Goal: Communication & Community: Answer question/provide support

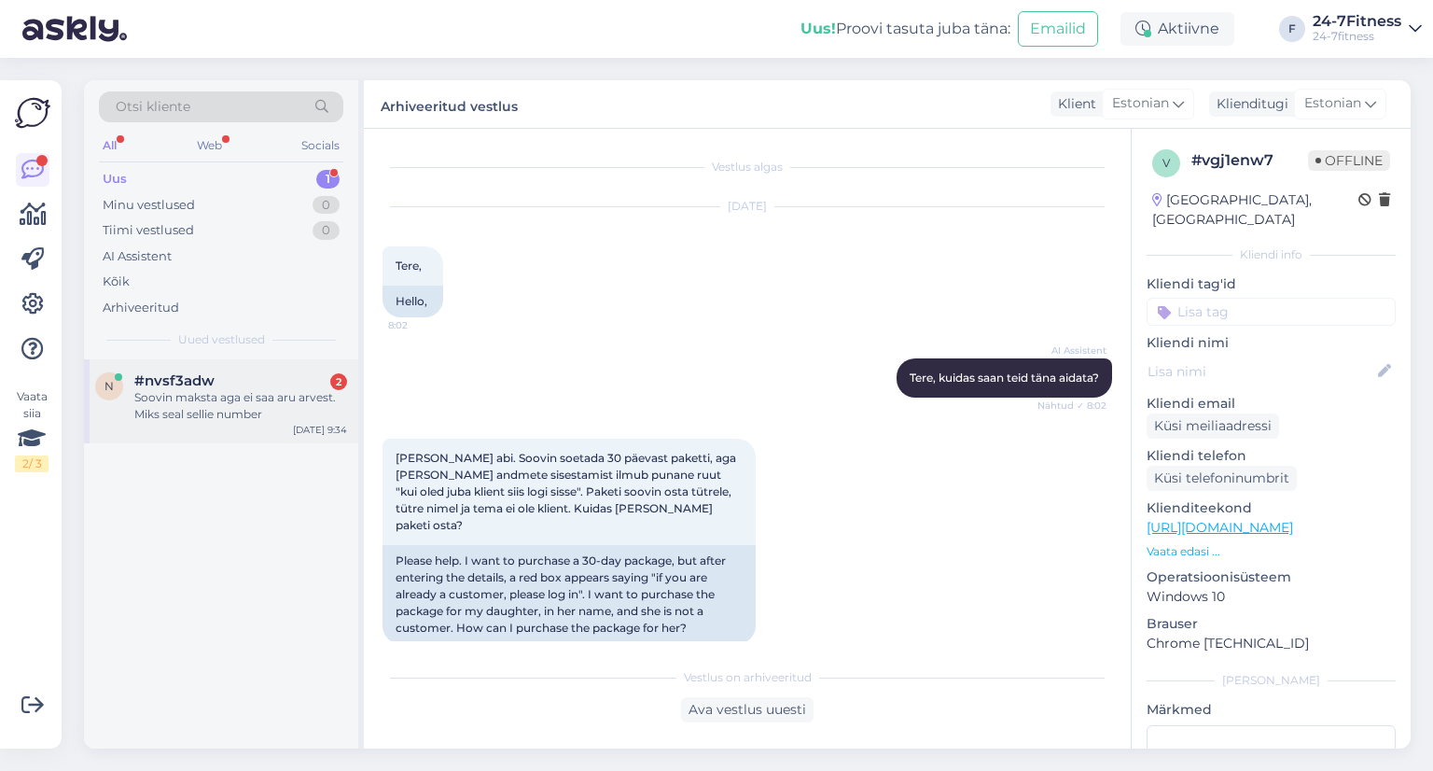
drag, startPoint x: 0, startPoint y: 0, endPoint x: 211, endPoint y: 386, distance: 440.1
click at [211, 386] on span "#nvsf3adw" at bounding box center [174, 380] width 80 height 17
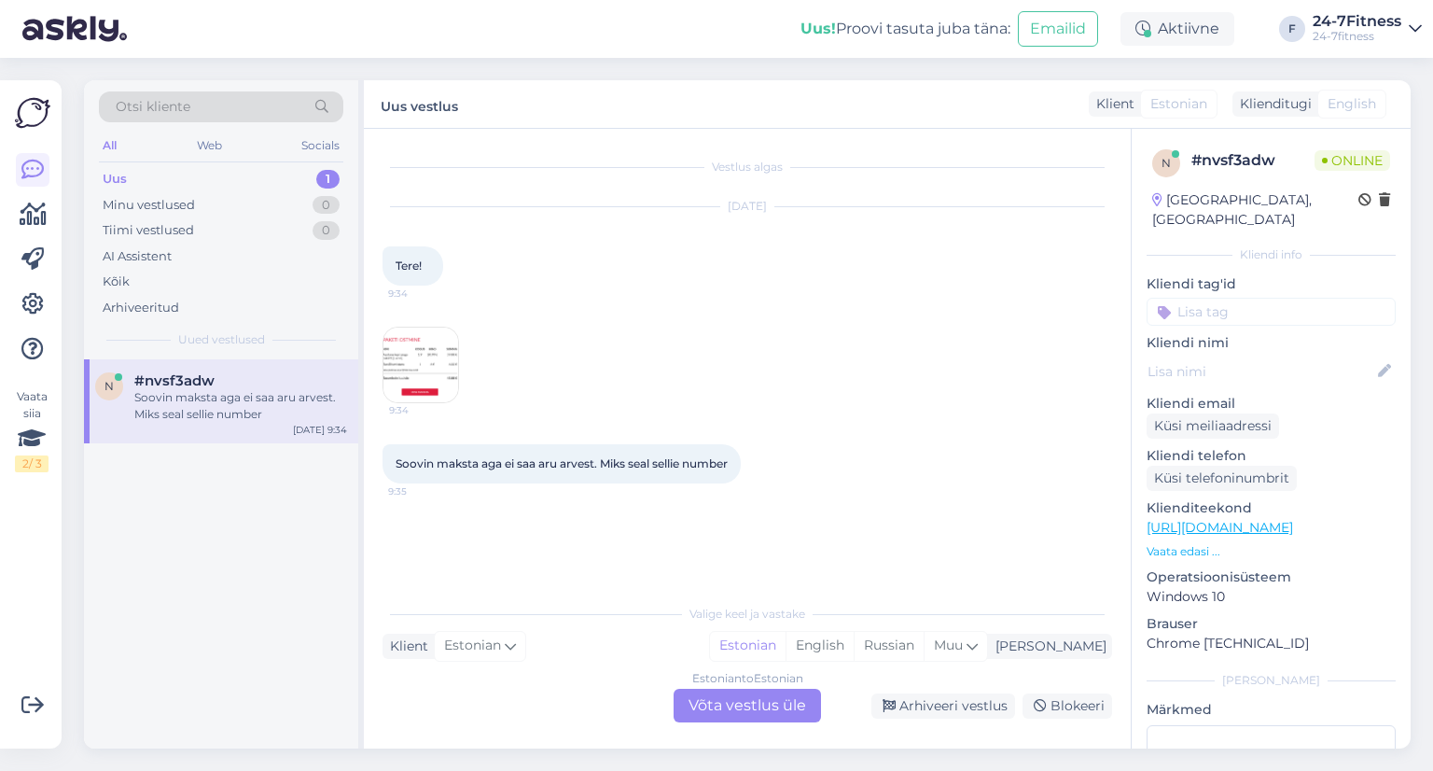
click at [414, 329] on img at bounding box center [420, 364] width 75 height 75
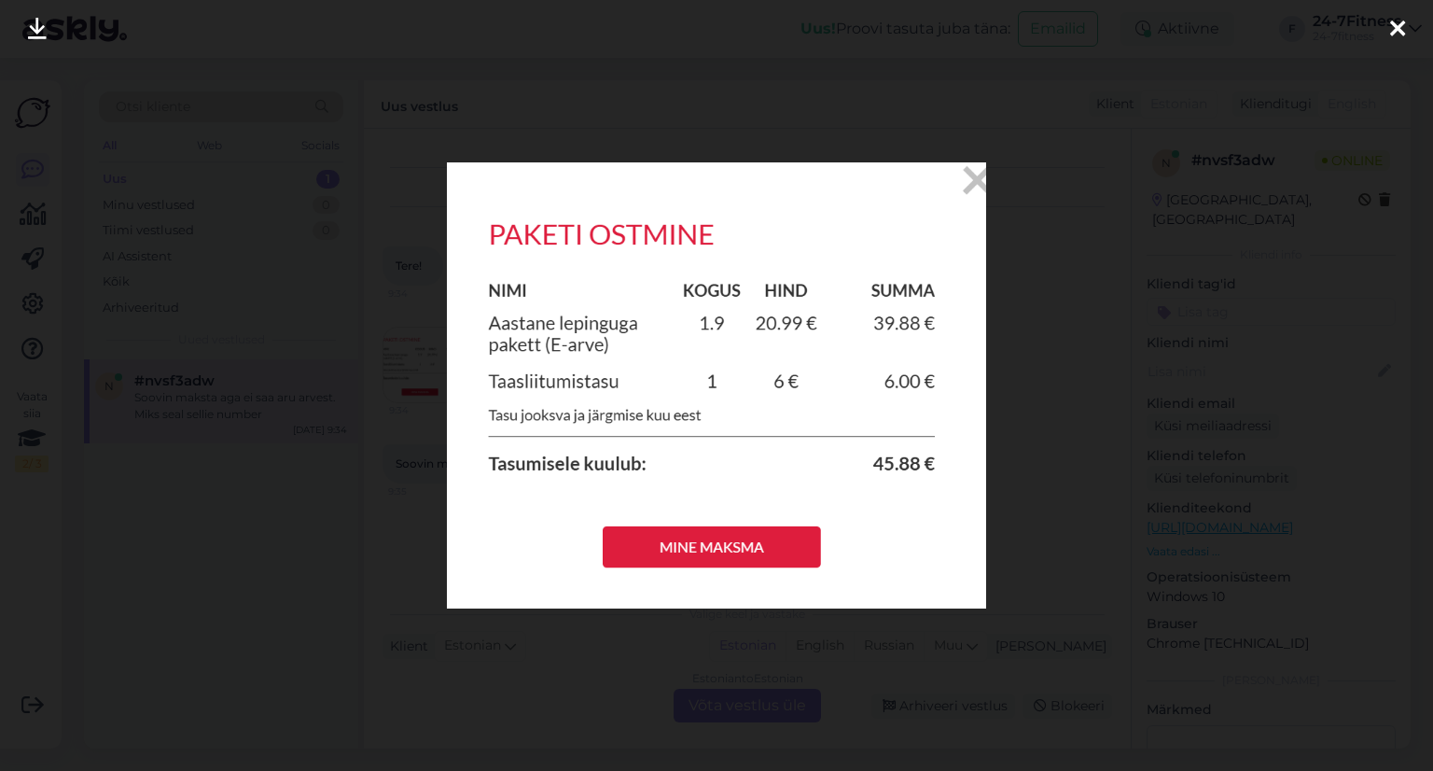
click at [1395, 23] on icon at bounding box center [1397, 30] width 15 height 24
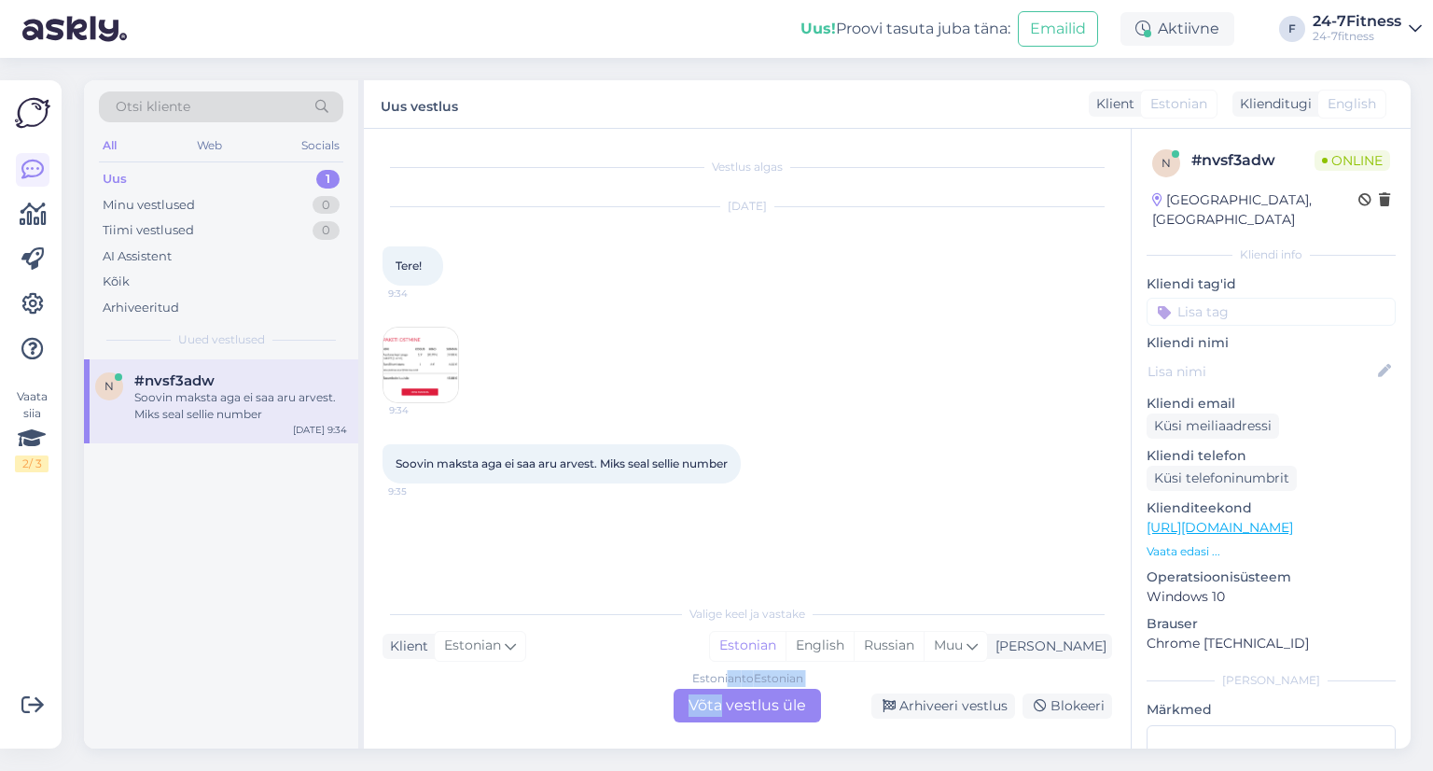
click at [724, 687] on div "Valige [PERSON_NAME] vastake Klient Estonian Mina Estonian English Russian Muu …" at bounding box center [748, 658] width 730 height 128
click at [724, 704] on div "Estonian to Estonian Võta vestlus üle" at bounding box center [747, 706] width 147 height 34
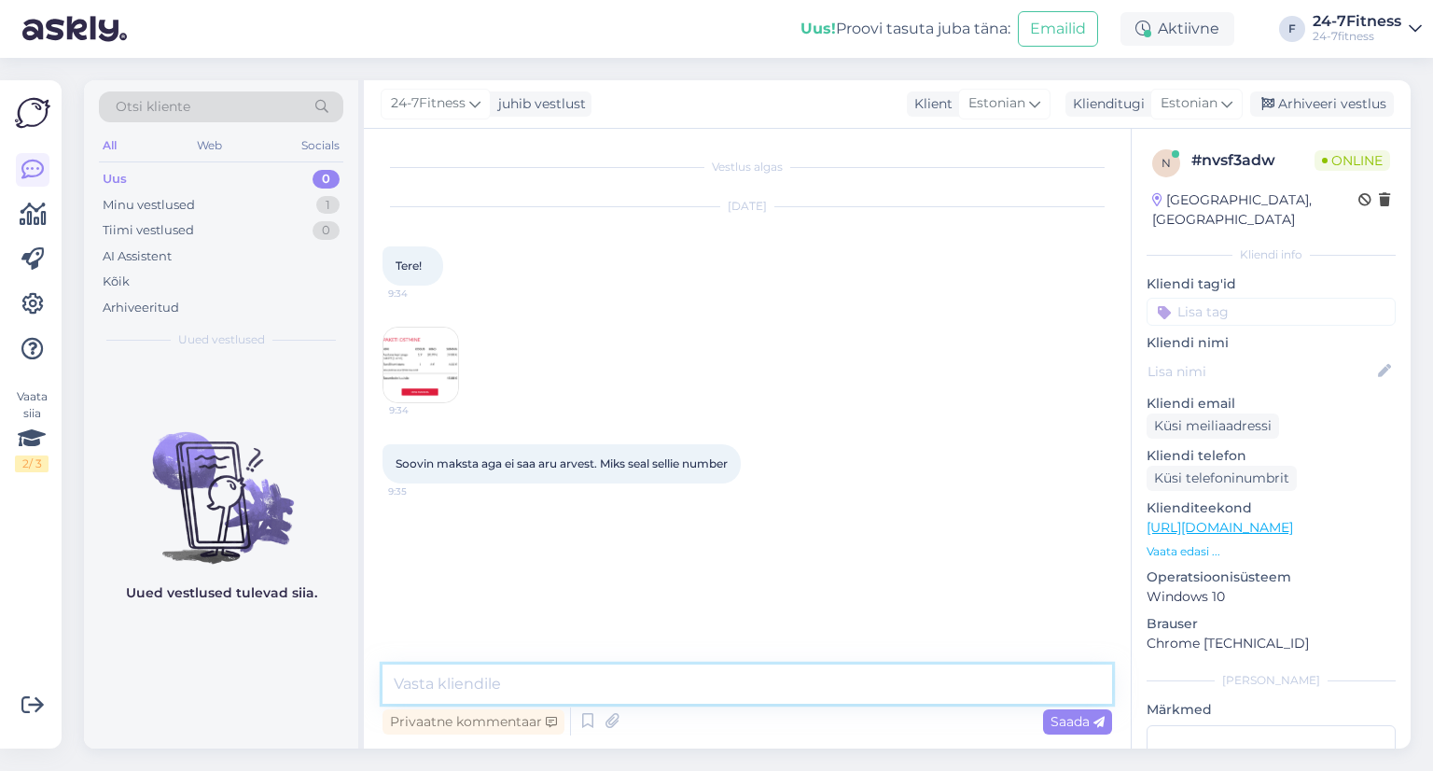
click at [552, 682] on textarea at bounding box center [748, 683] width 730 height 39
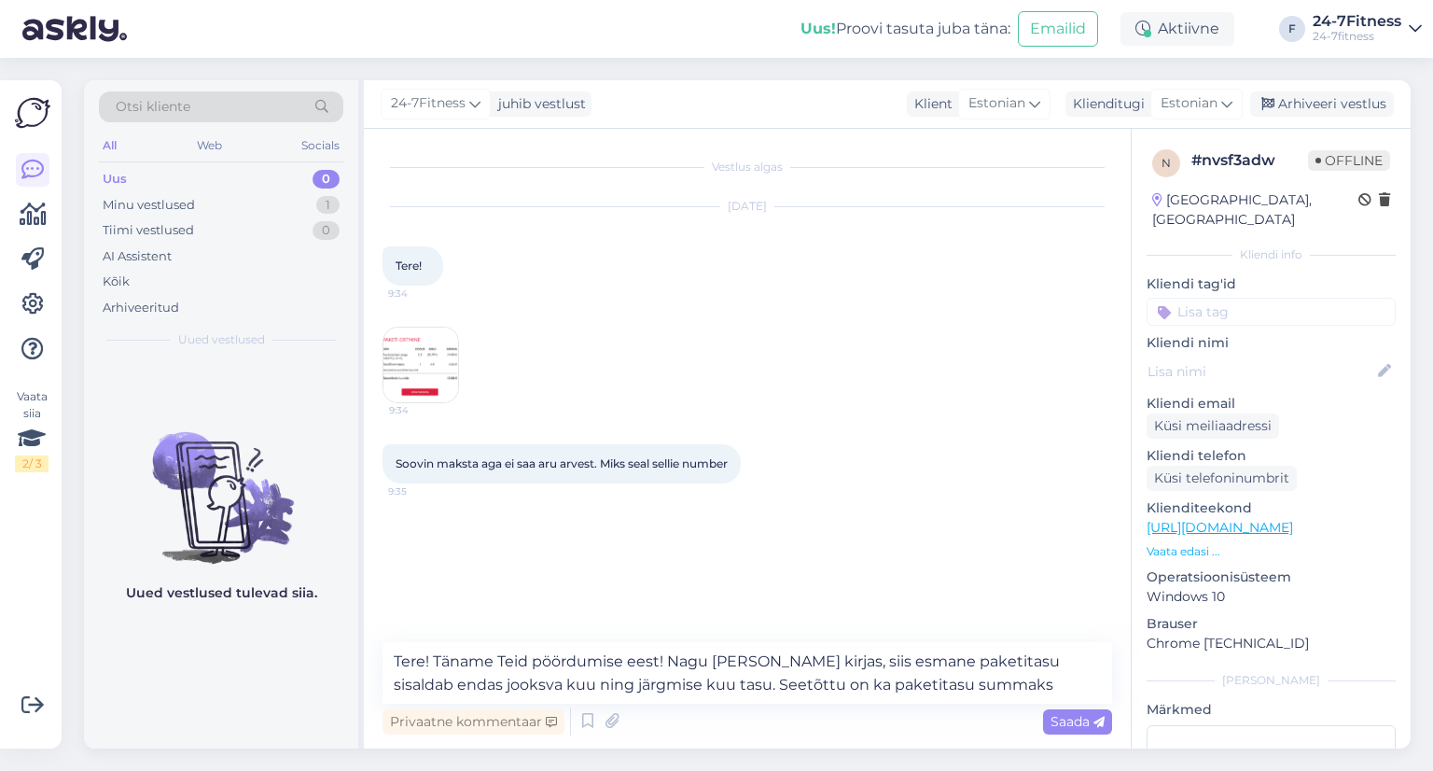
click at [422, 347] on img at bounding box center [420, 364] width 75 height 75
click at [1002, 687] on textarea "Tere! Täname Teid pöördumise eest! Nagu [PERSON_NAME] kirjas, siis esmane paket…" at bounding box center [748, 673] width 730 height 62
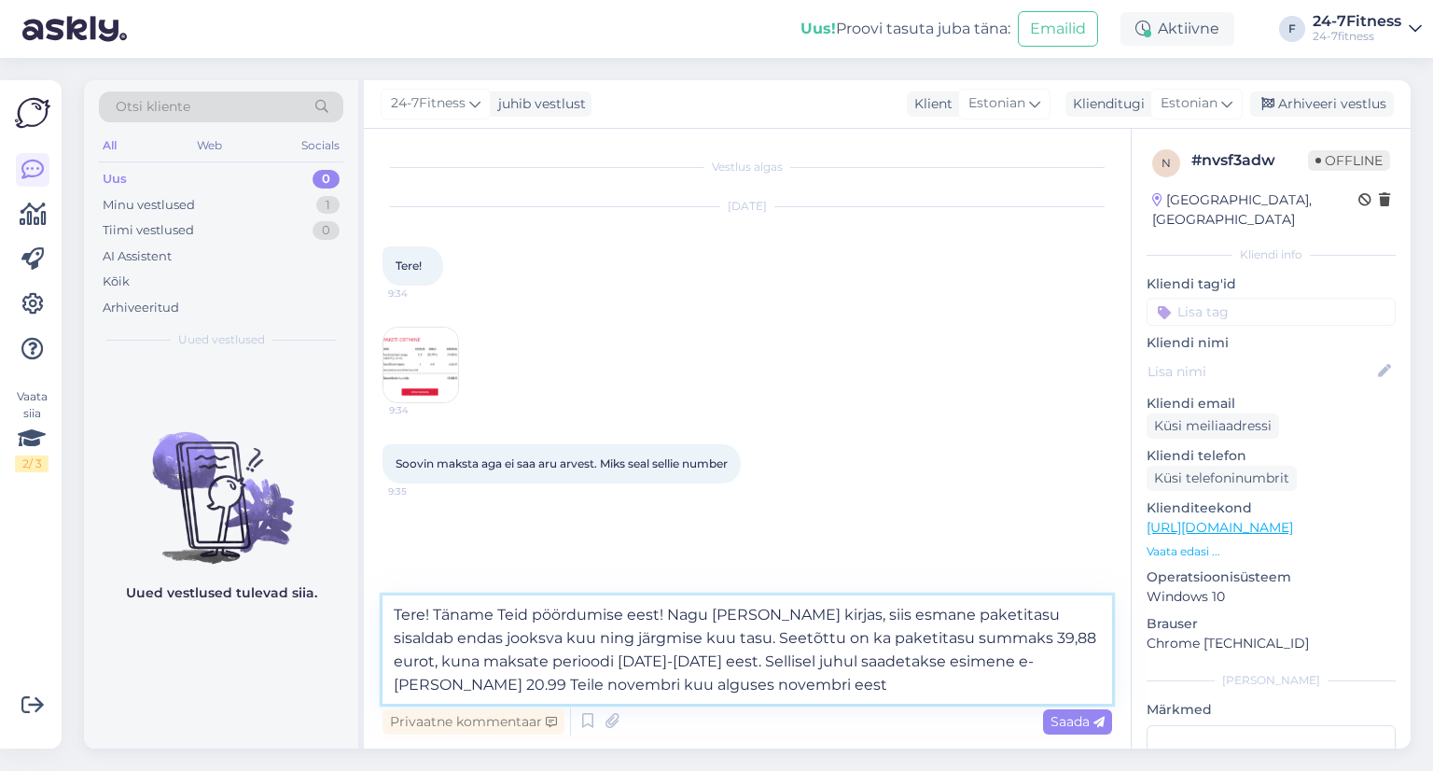
type textarea "Tere! Täname Teid pöördumise eest! Nagu [PERSON_NAME] kirjas, siis esmane paket…"
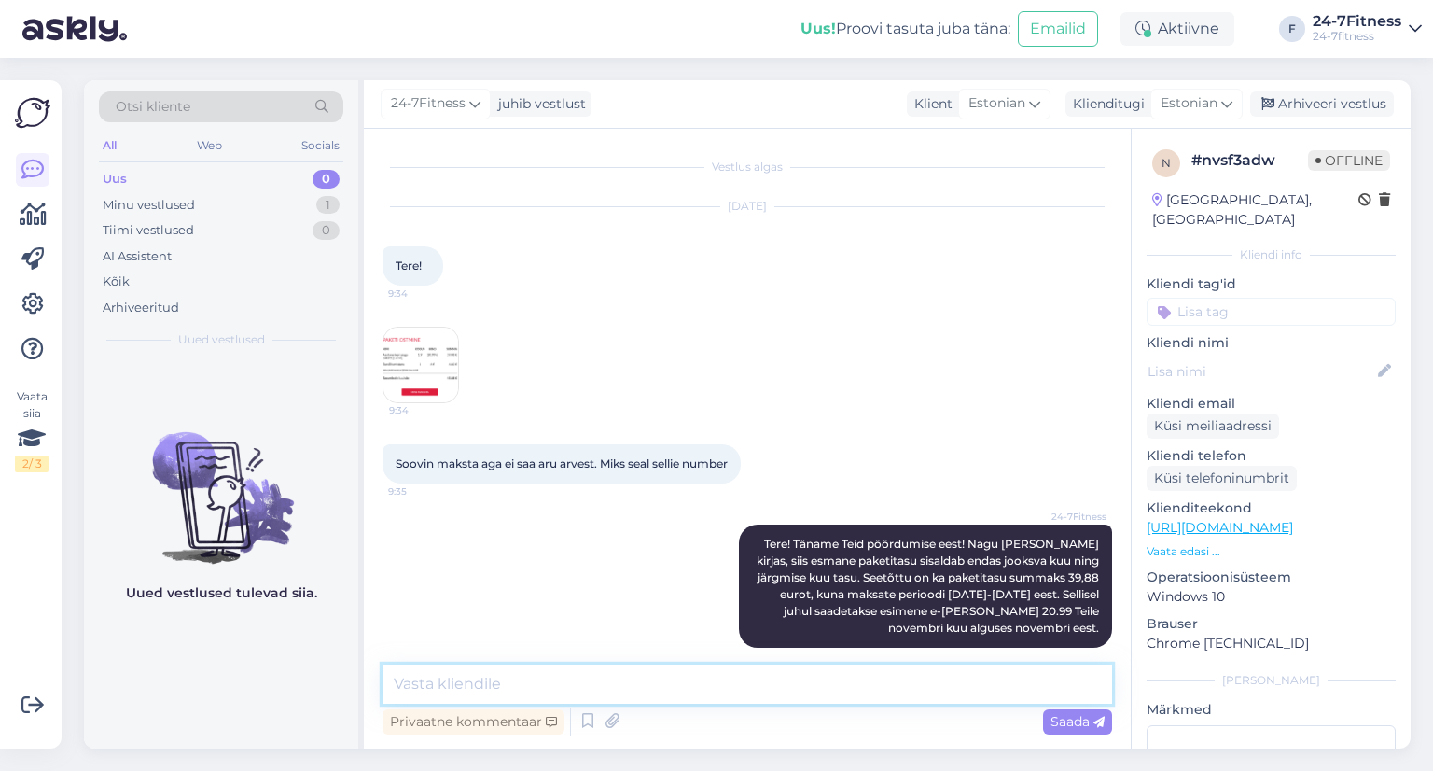
scroll to position [20, 0]
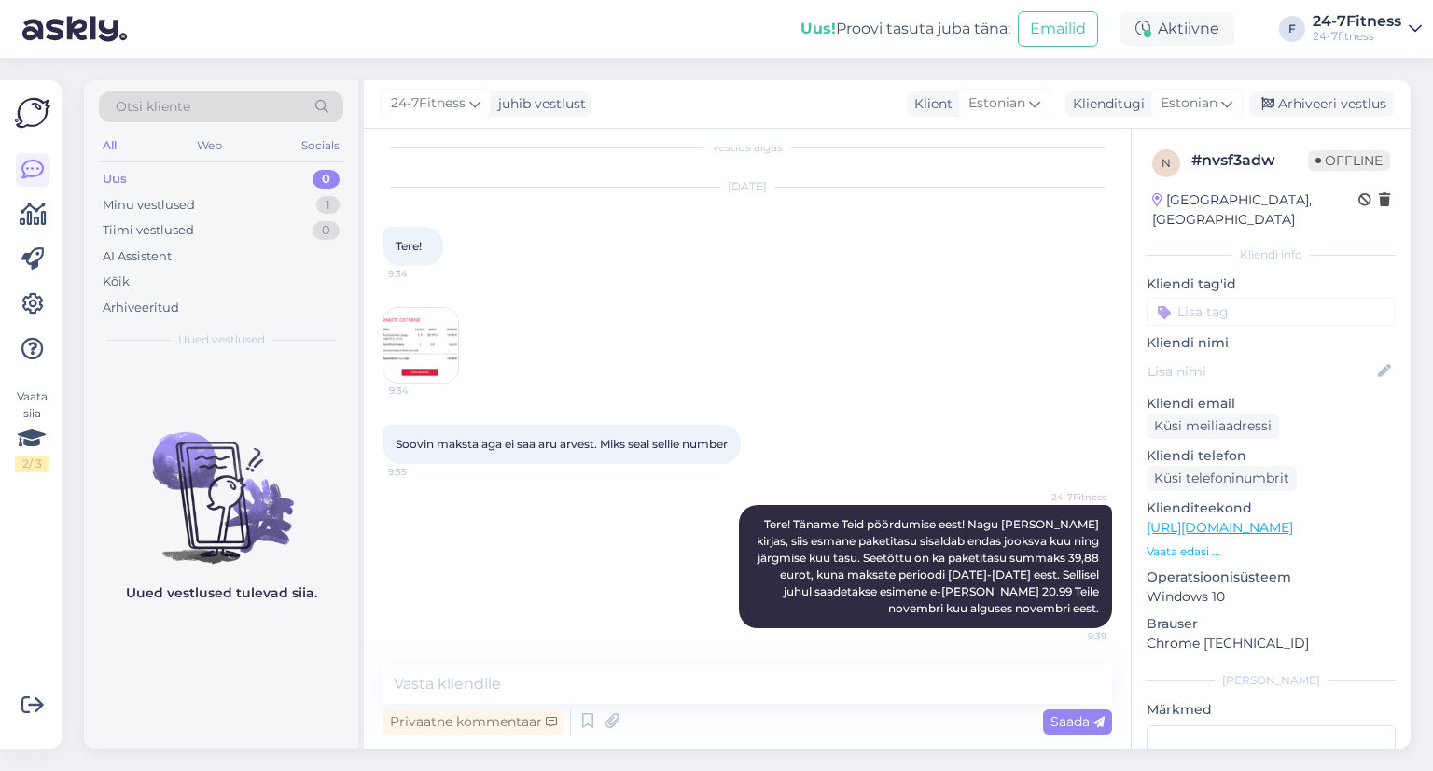
click at [403, 325] on img at bounding box center [420, 345] width 75 height 75
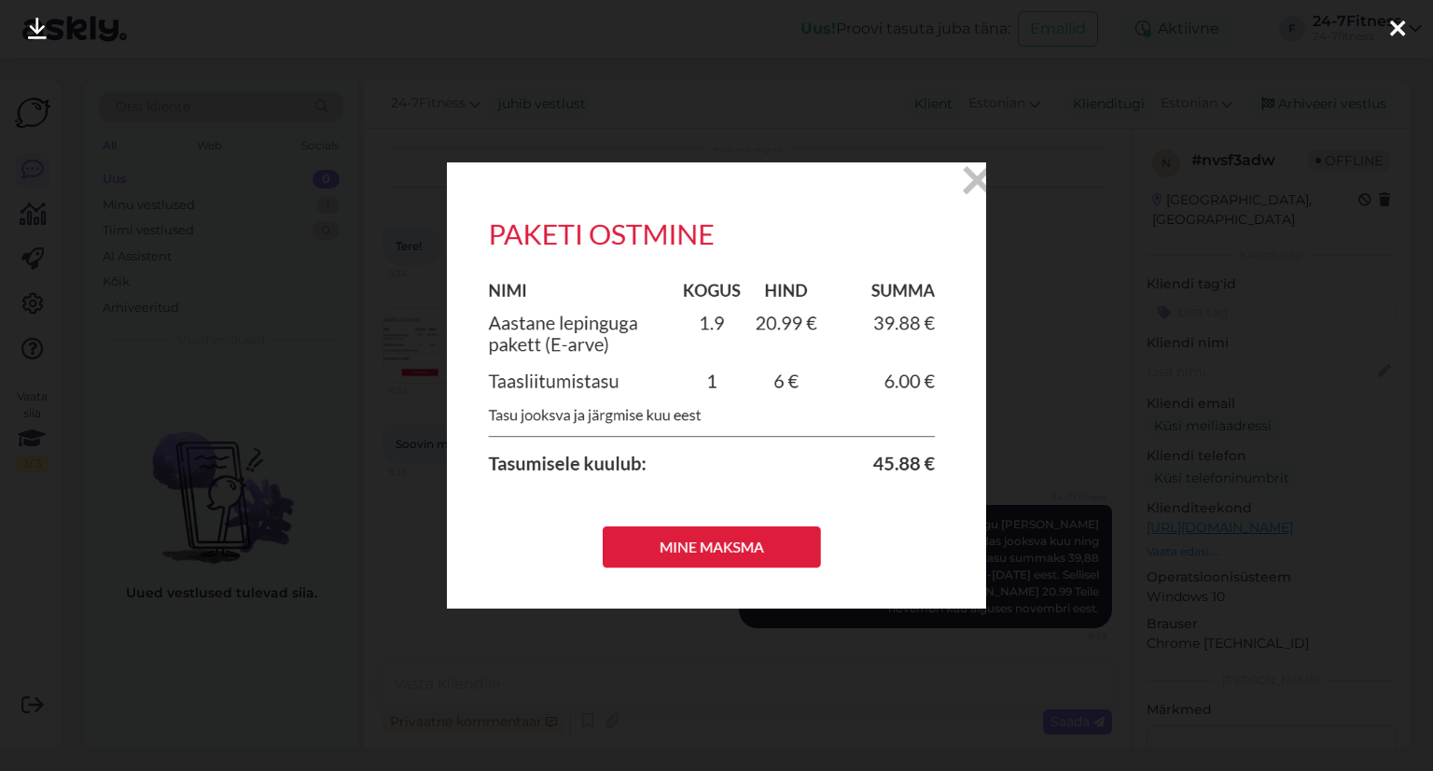
click at [974, 180] on img at bounding box center [716, 385] width 539 height 447
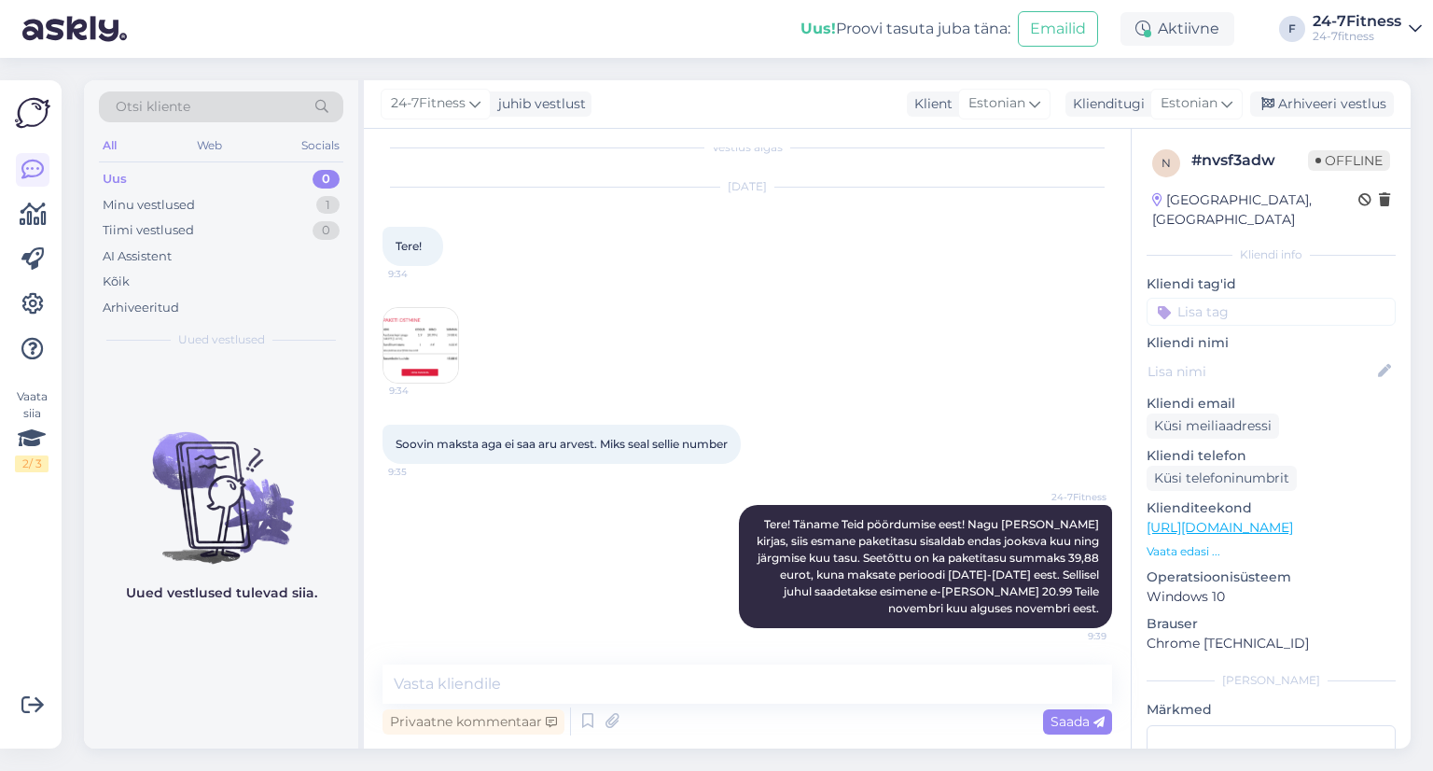
click at [447, 359] on img at bounding box center [420, 345] width 75 height 75
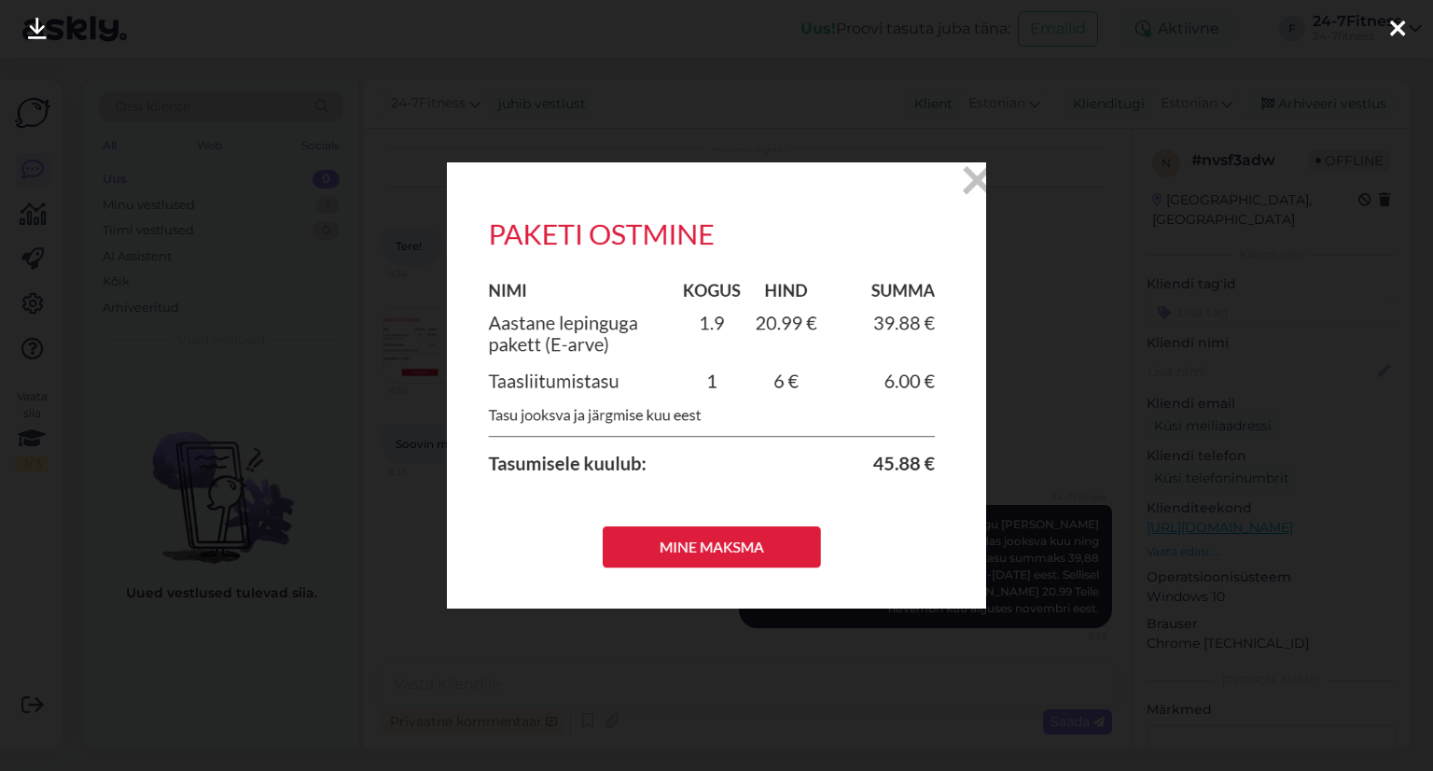
click at [1403, 8] on div at bounding box center [1397, 29] width 37 height 59
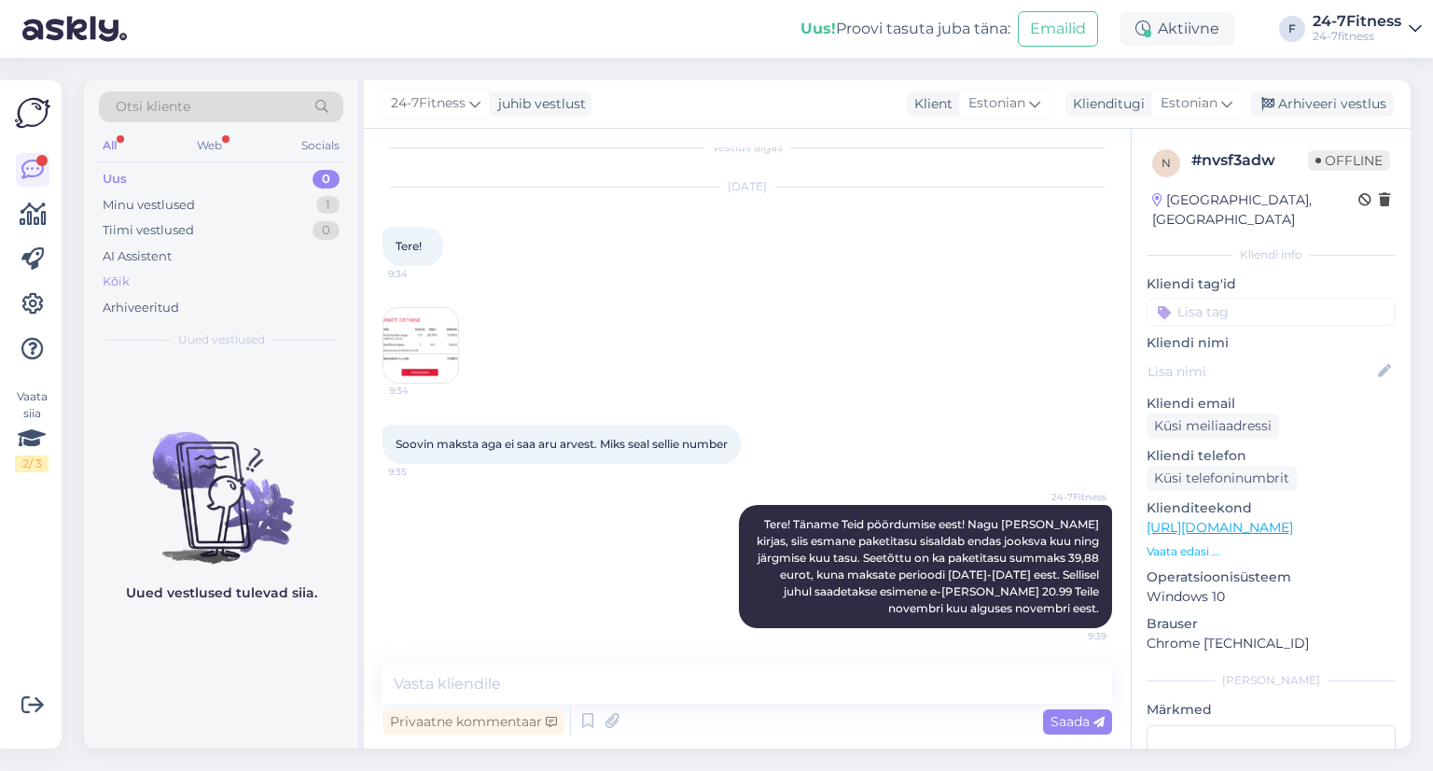
click at [188, 273] on div "Kõik" at bounding box center [221, 282] width 244 height 26
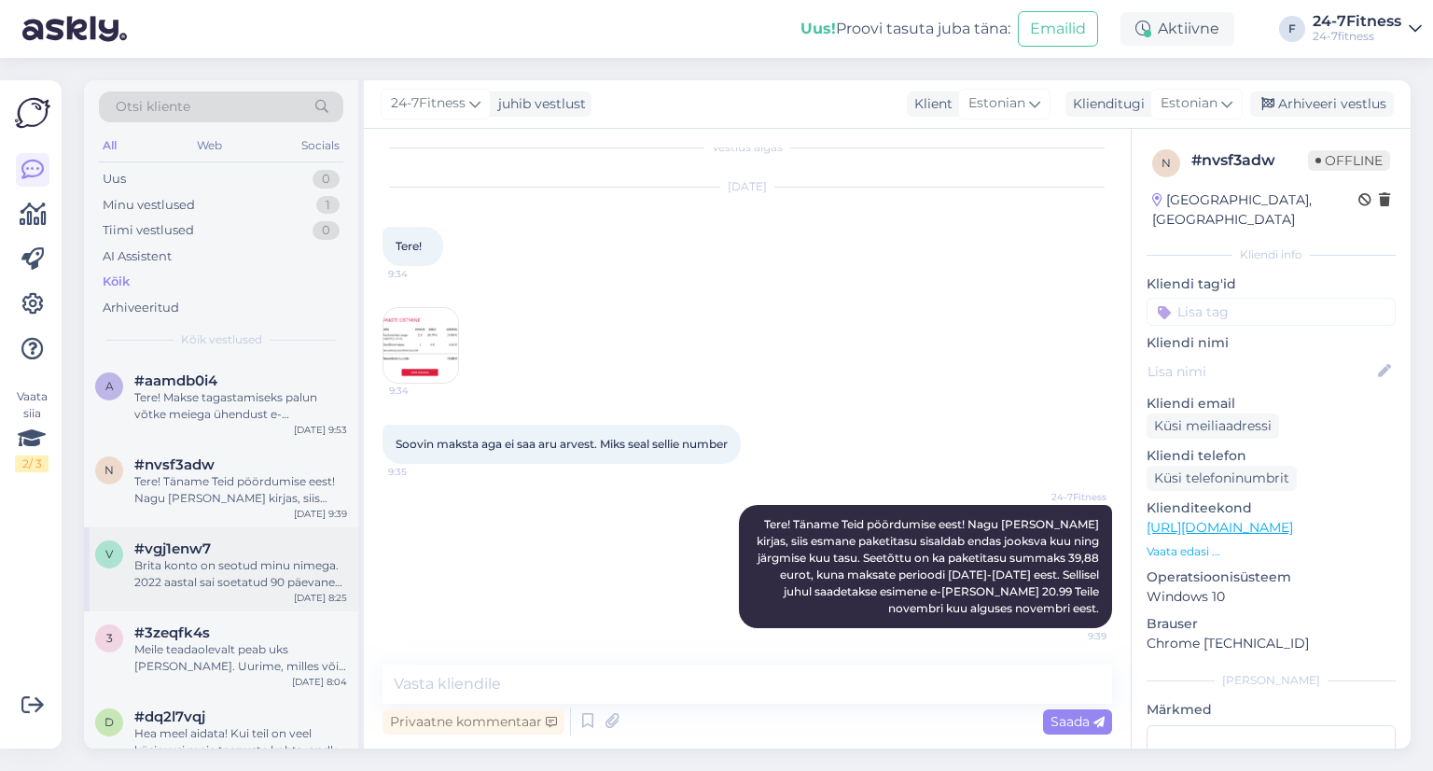
click at [205, 540] on span "#vgj1enw7" at bounding box center [172, 548] width 77 height 17
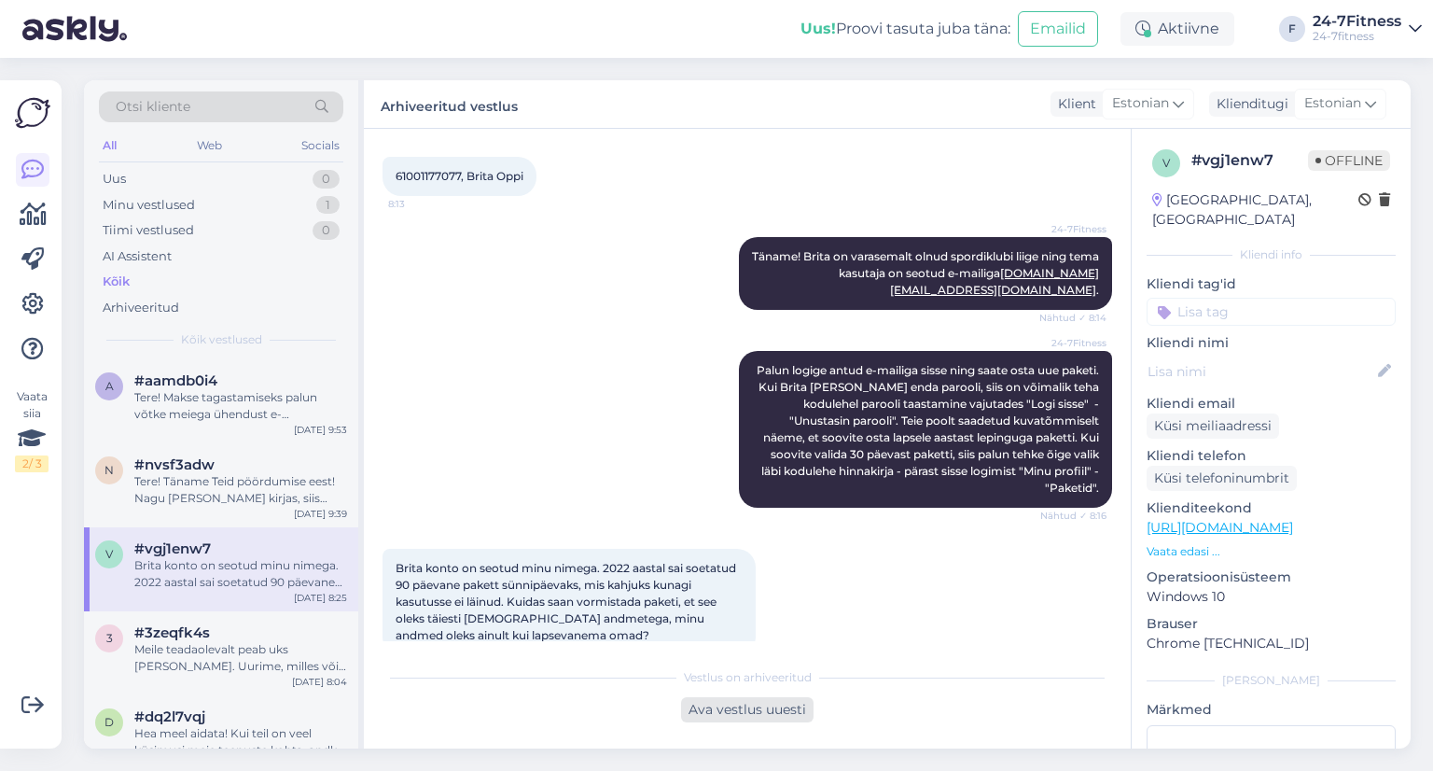
click at [741, 707] on div "Ava vestlus uuesti" at bounding box center [747, 709] width 132 height 25
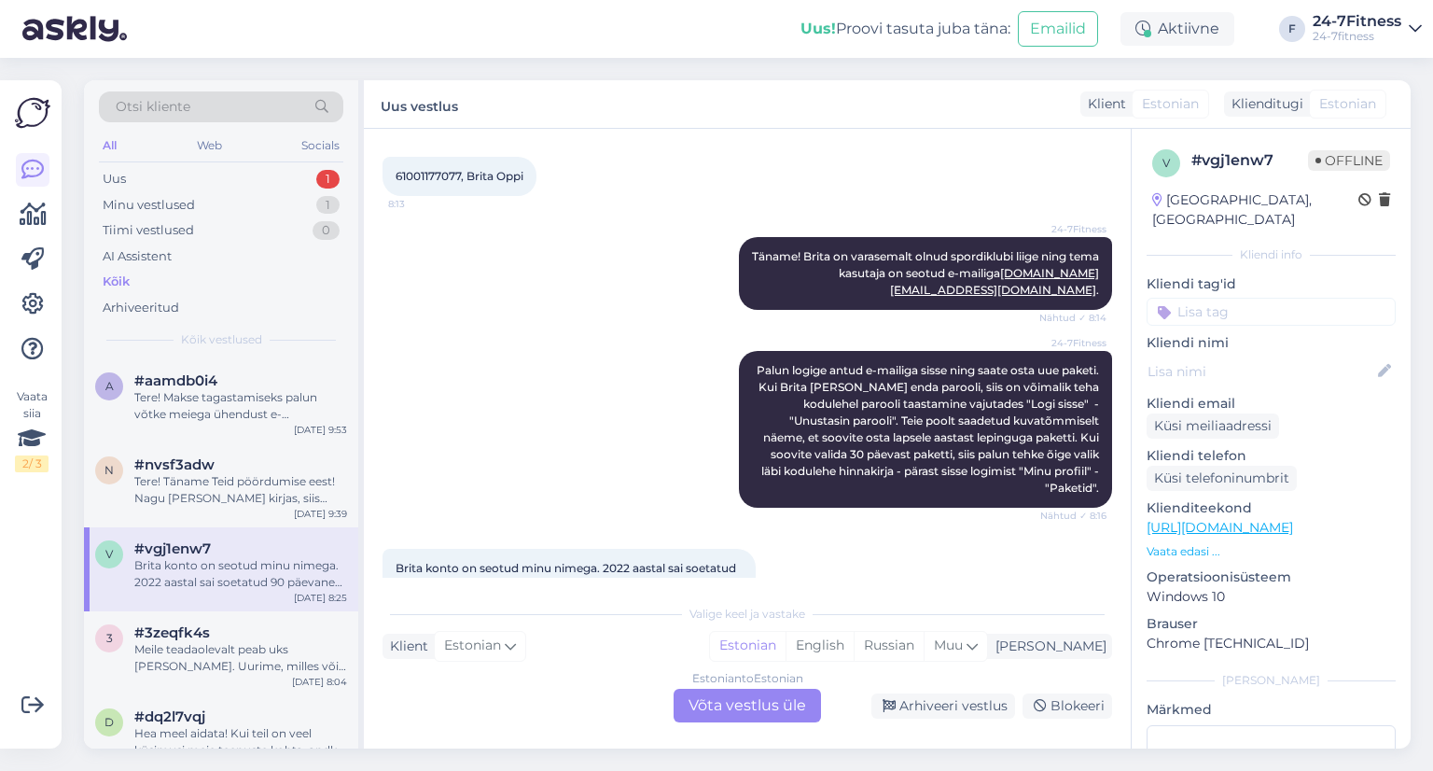
click at [745, 707] on div "Estonian to Estonian Võta vestlus üle" at bounding box center [747, 706] width 147 height 34
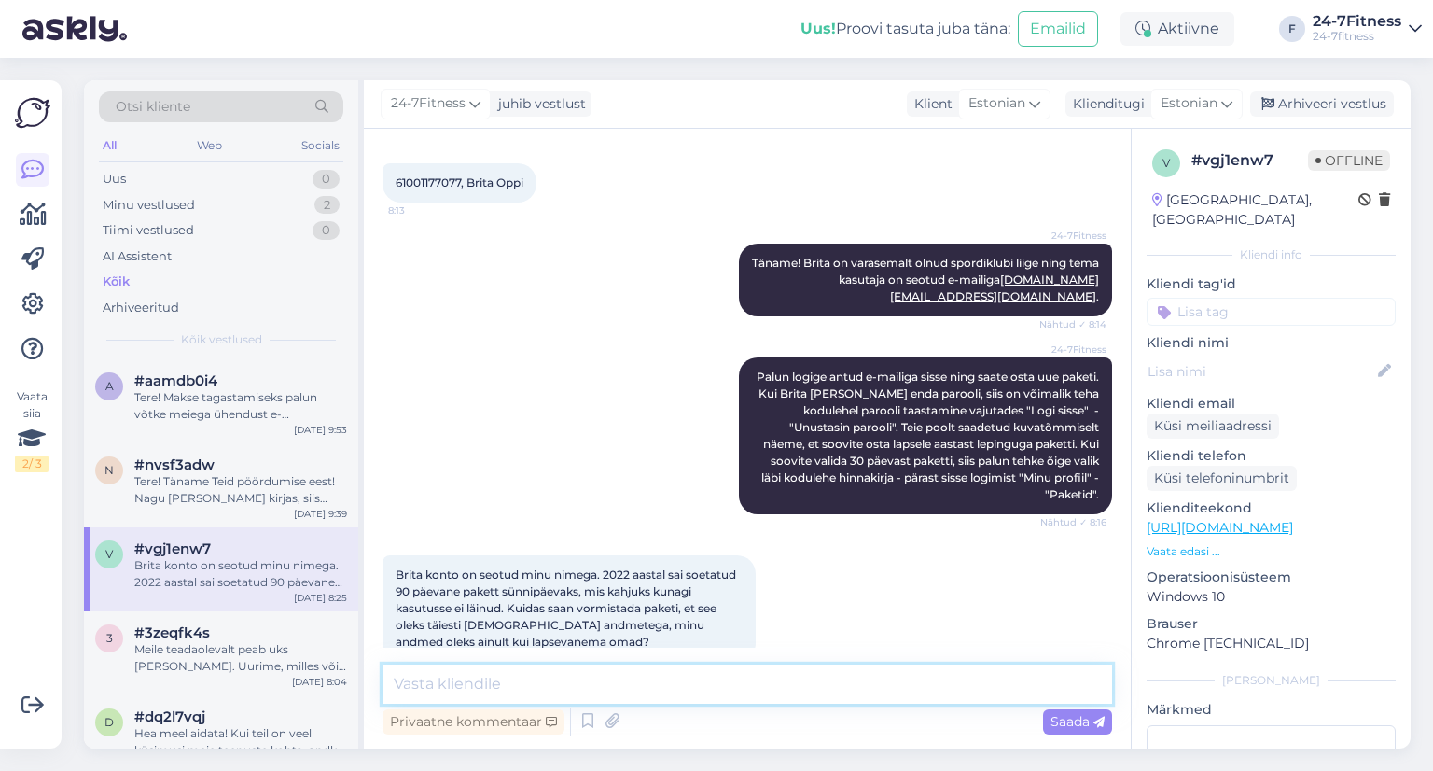
click at [522, 688] on textarea at bounding box center [748, 683] width 730 height 39
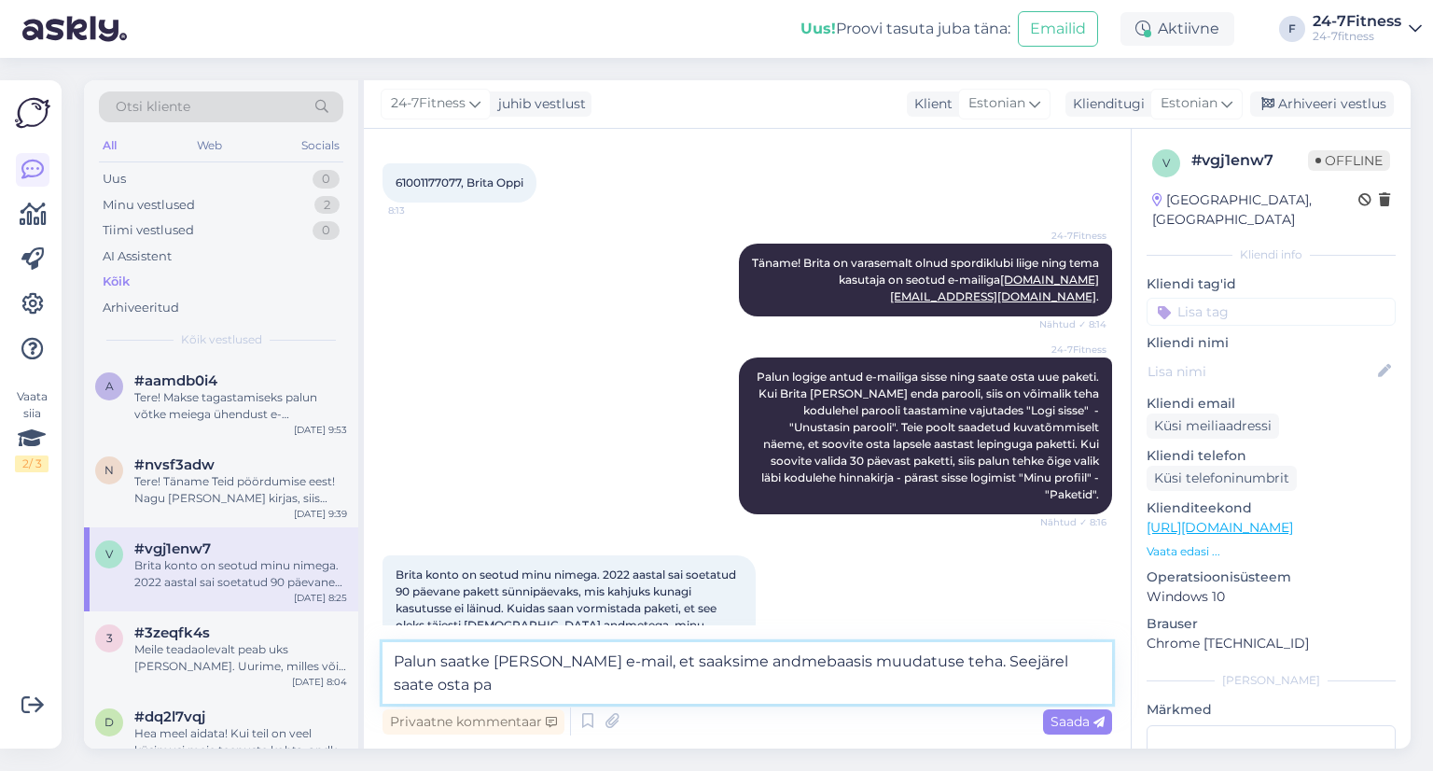
scroll to position [1284, 0]
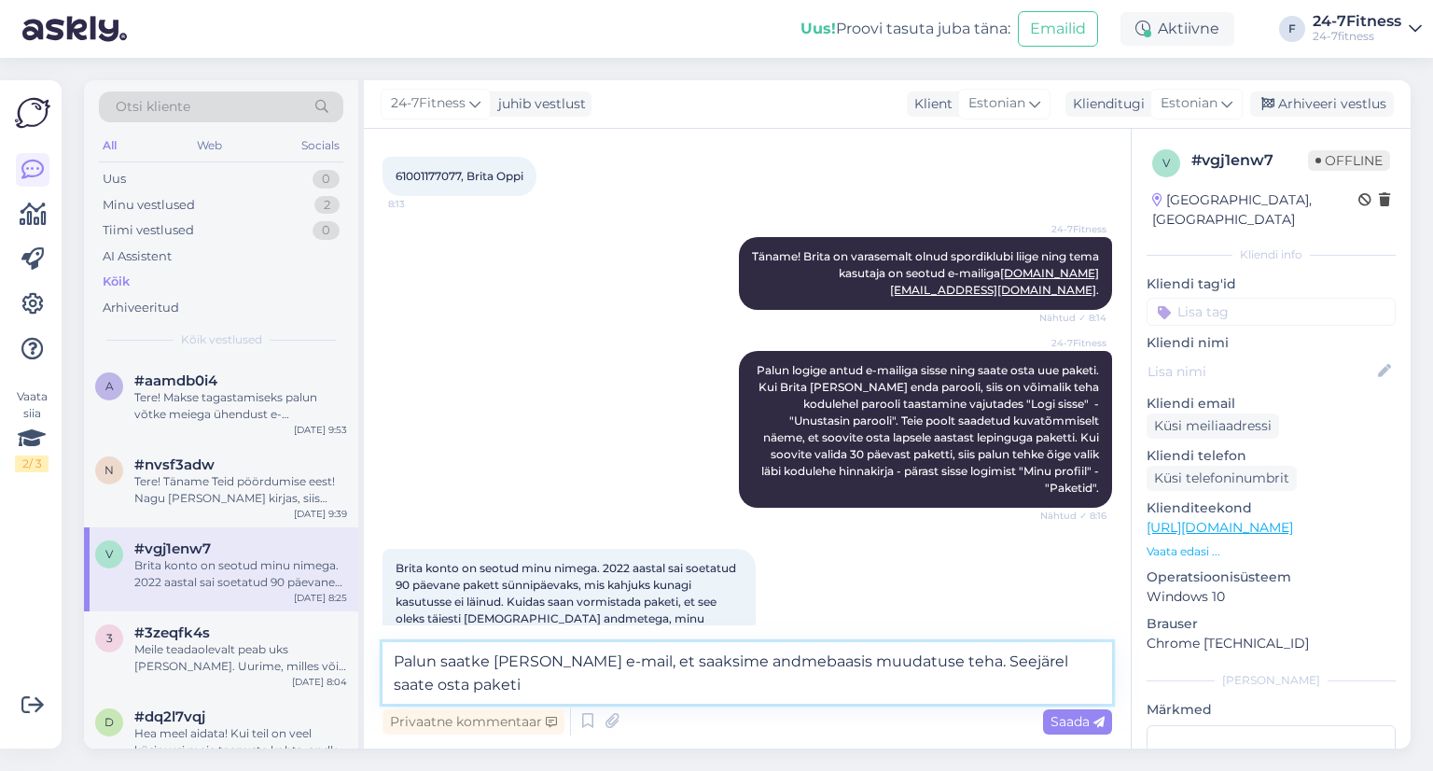
type textarea "Palun saatke [PERSON_NAME] e-mail, et saaksime andmebaasis muudatuse teha. Seej…"
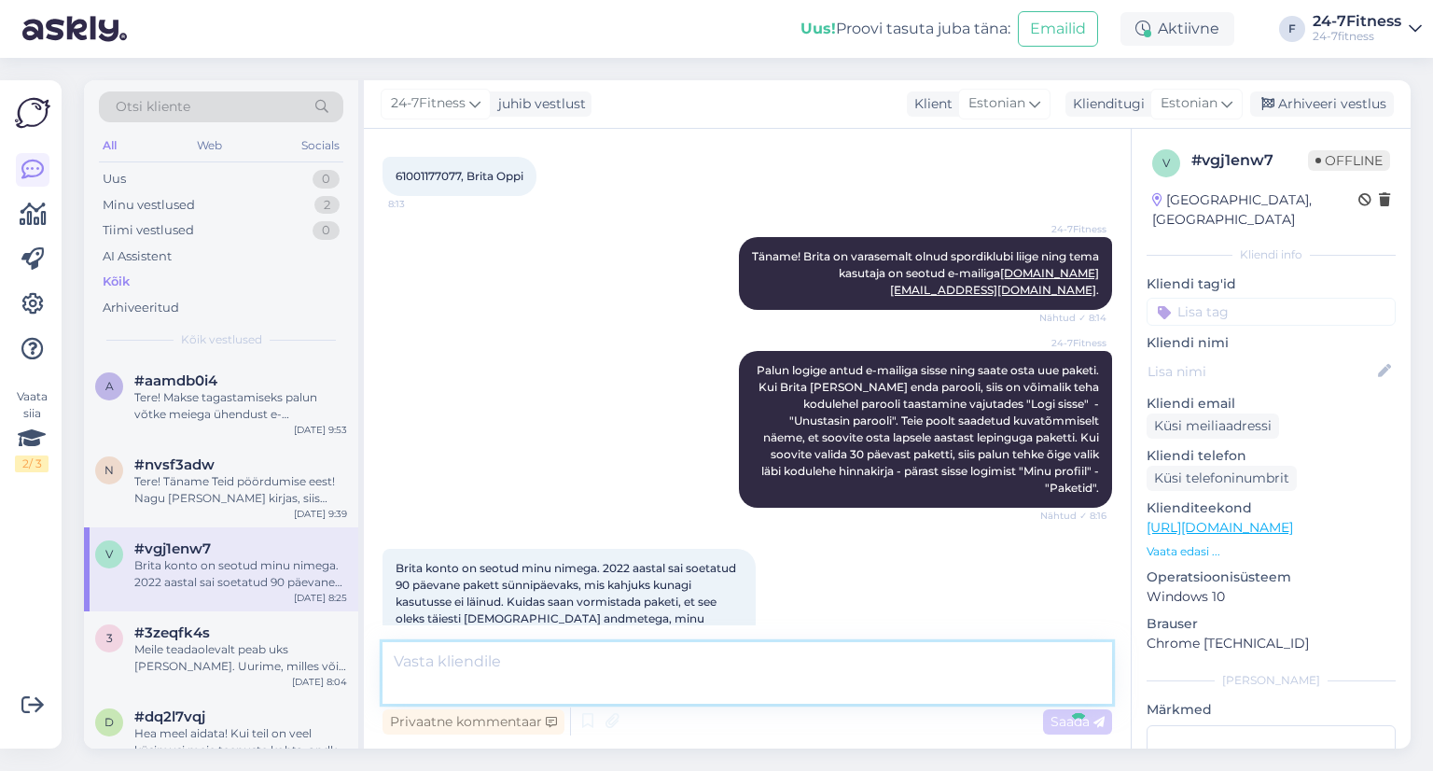
scroll to position [1374, 0]
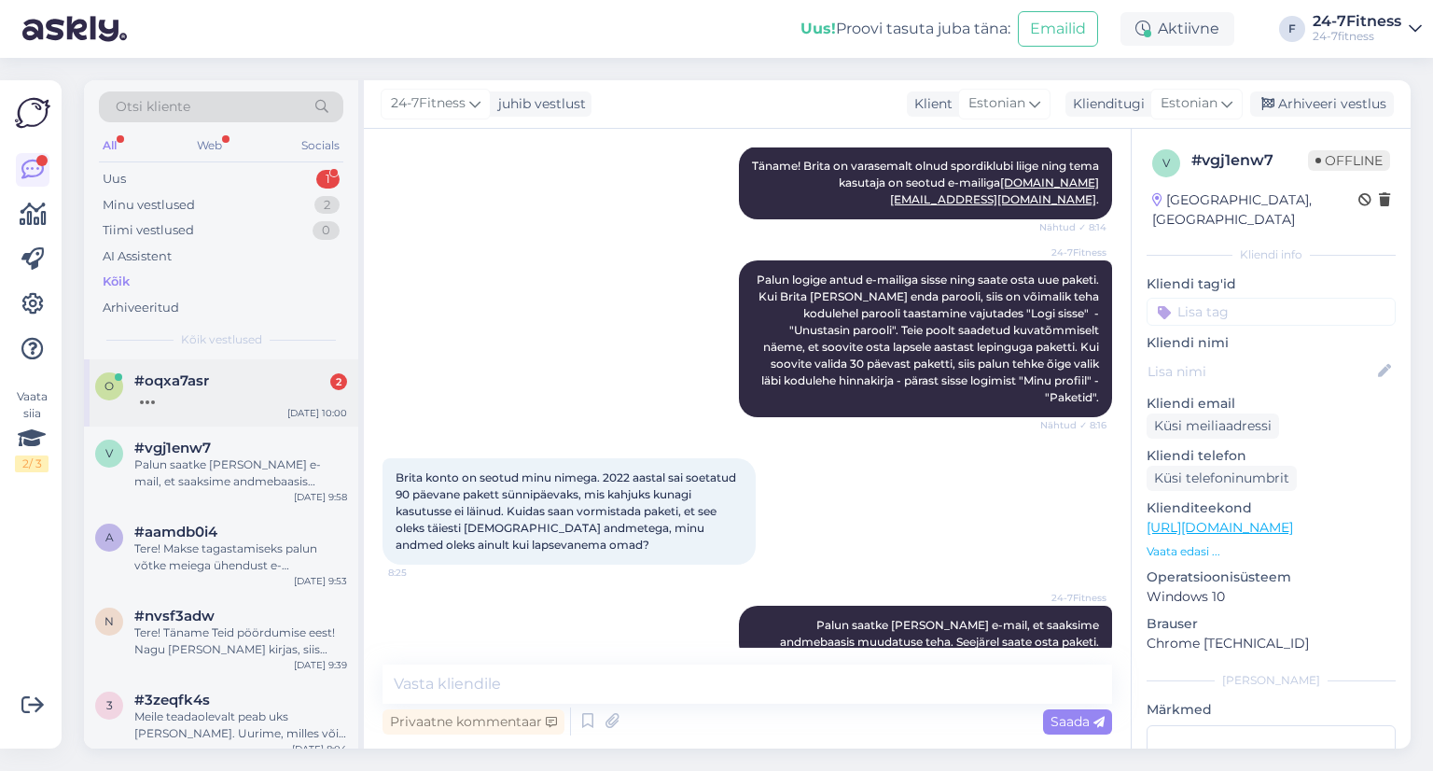
click at [163, 383] on span "#oqxa7asr" at bounding box center [171, 380] width 75 height 17
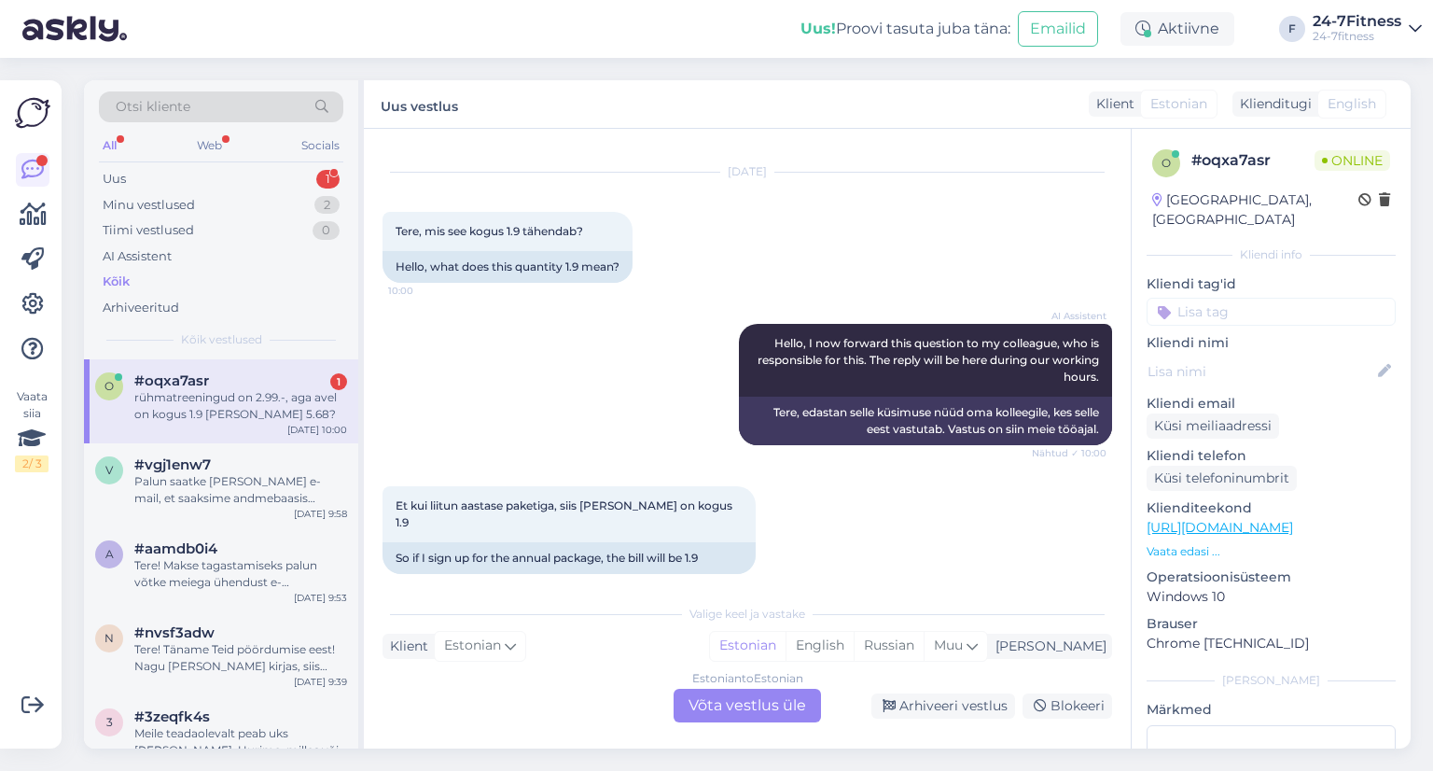
scroll to position [180, 0]
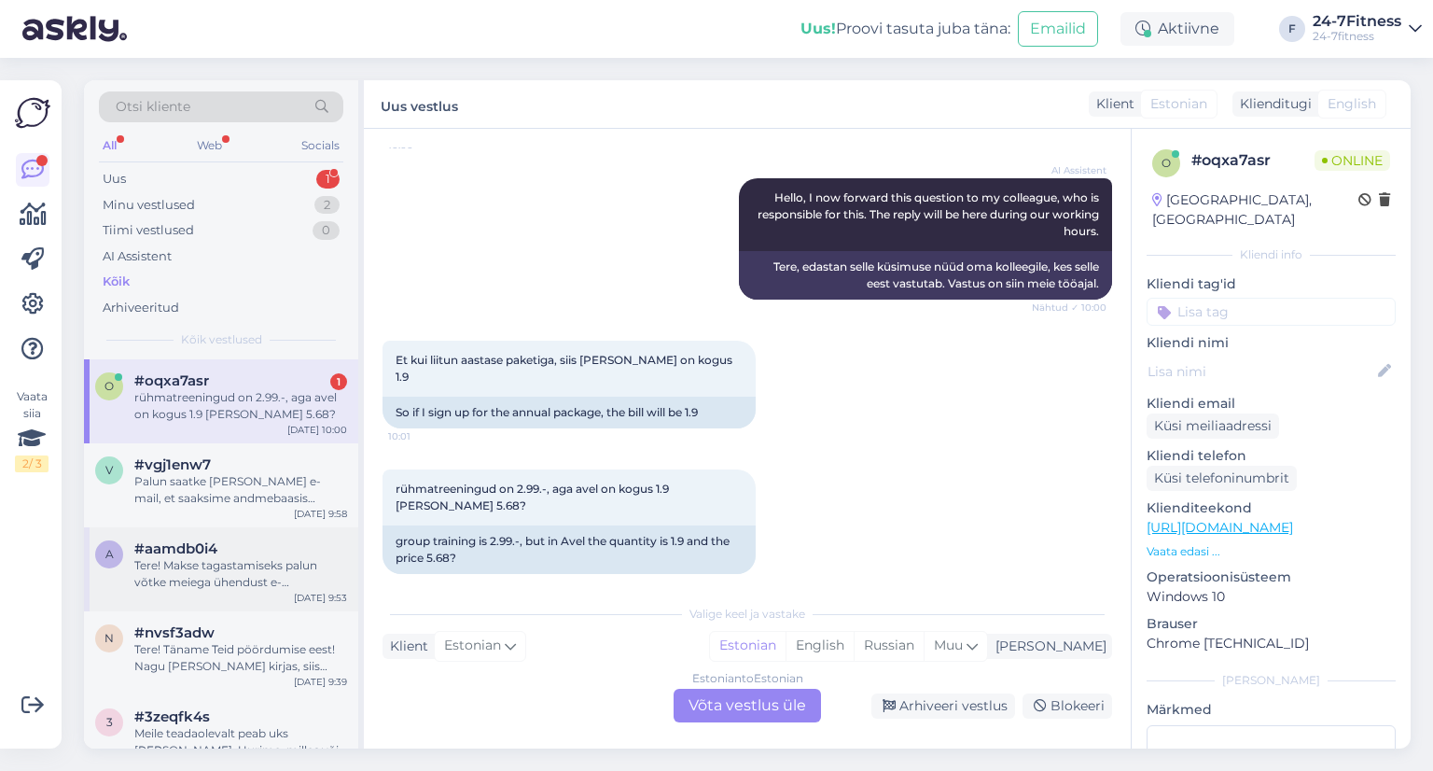
click at [174, 587] on div "Tere! Makse tagastamiseks palun võtke meiega ühendust e-[PERSON_NAME] [EMAIL_AD…" at bounding box center [240, 574] width 213 height 34
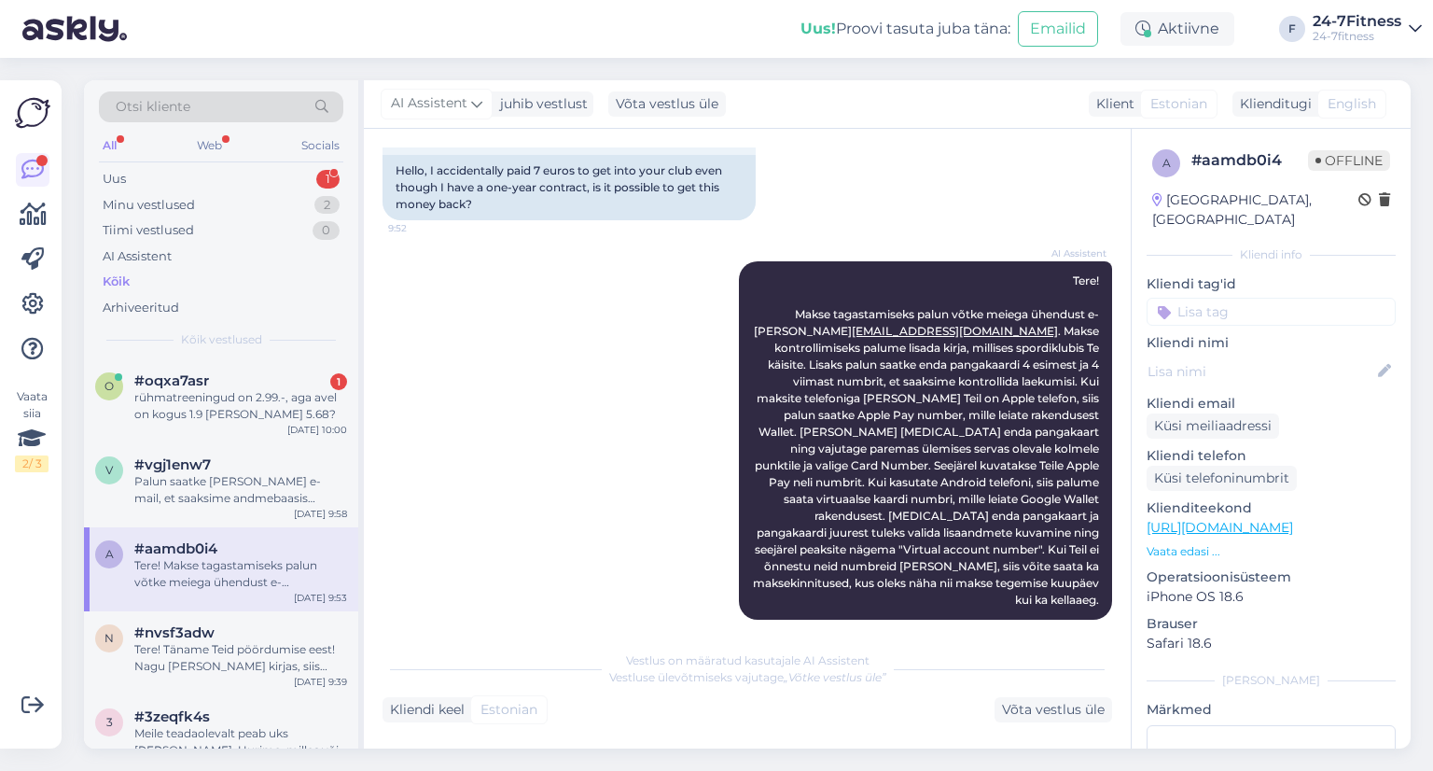
scroll to position [164, 0]
click at [184, 677] on div "n #nvsf3adw Tere! Täname Teid pöördumise eest! Nagu [PERSON_NAME] kirjas, siis …" at bounding box center [221, 653] width 274 height 84
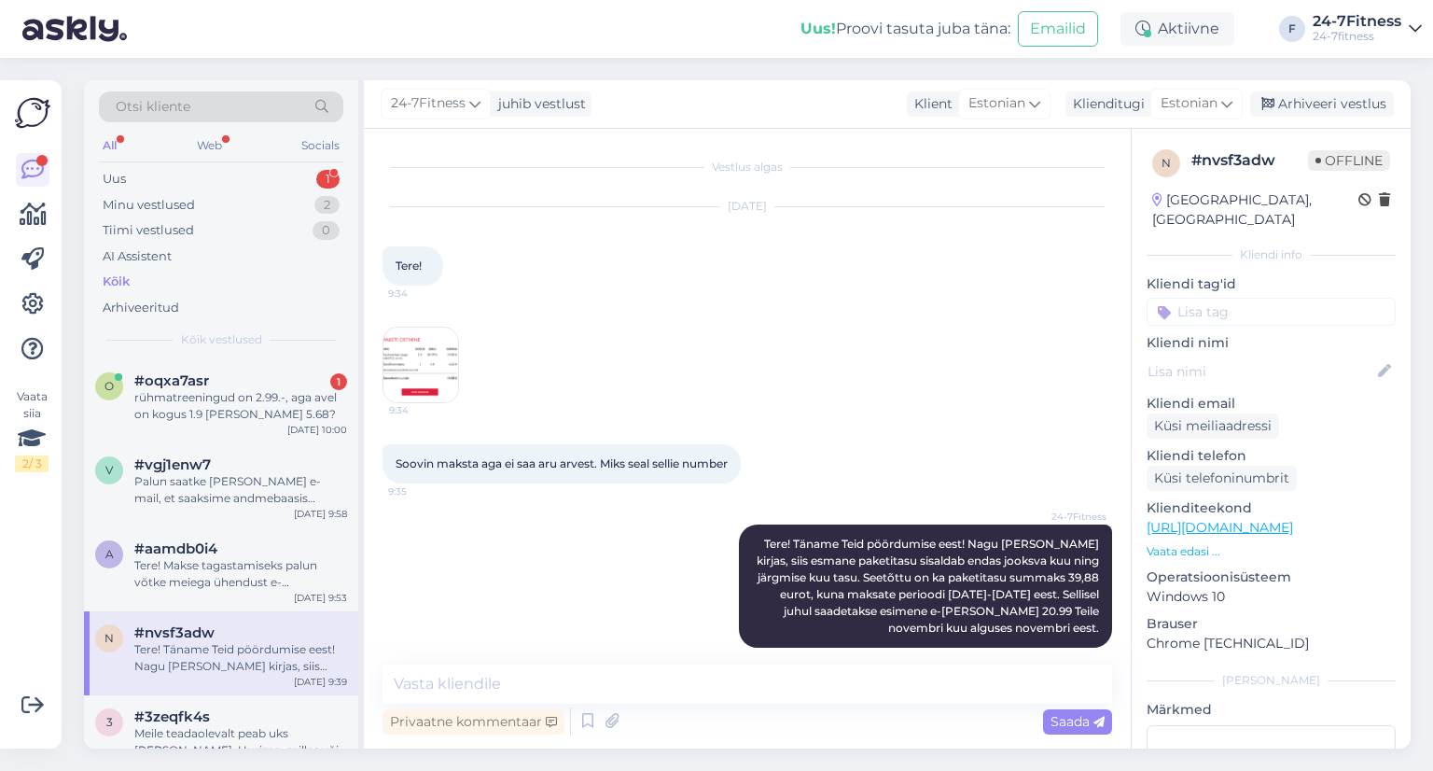
scroll to position [20, 0]
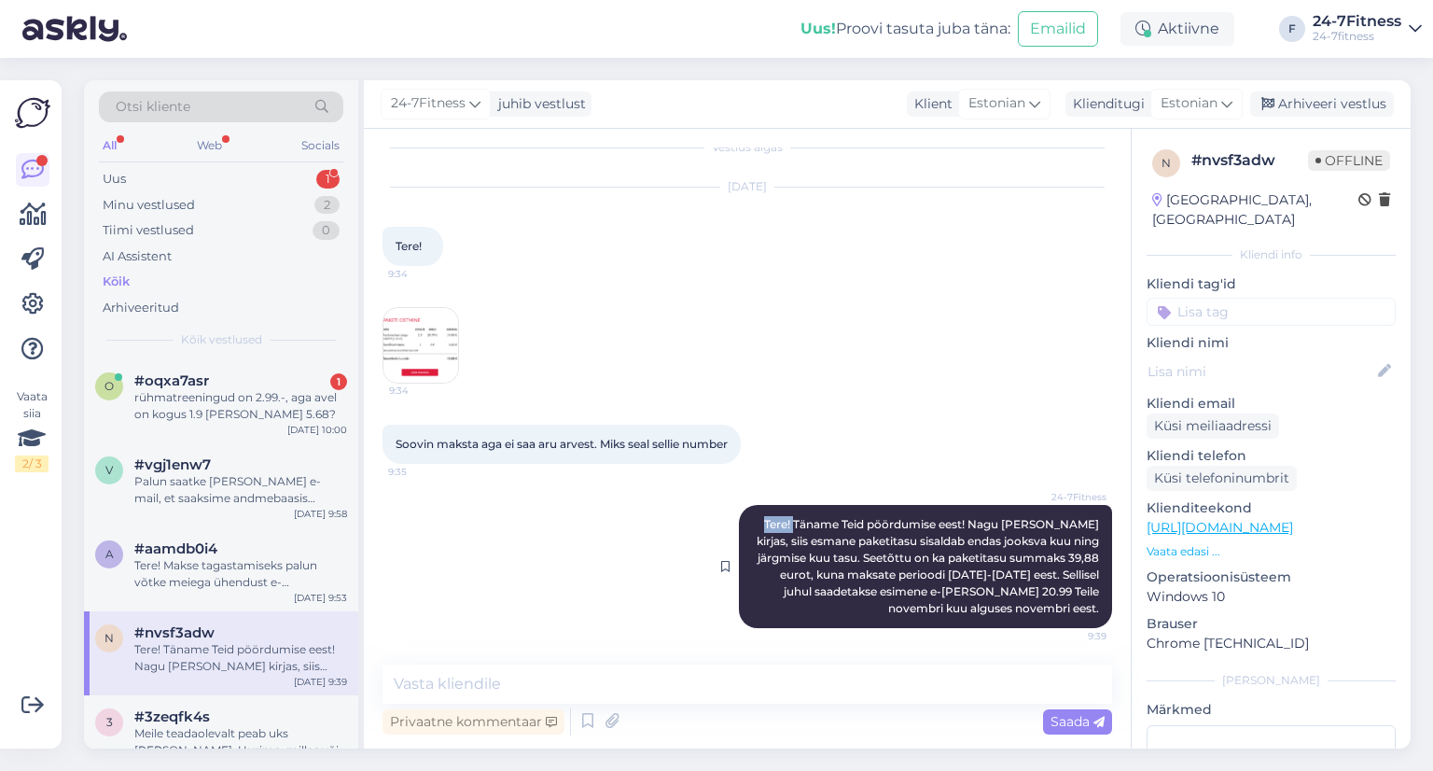
drag, startPoint x: 742, startPoint y: 522, endPoint x: 773, endPoint y: 526, distance: 31.9
click at [773, 526] on div "24-7Fitness Tere! Täname Teid pöördumise eest! Nagu [PERSON_NAME] kirjas, siis …" at bounding box center [925, 566] width 373 height 123
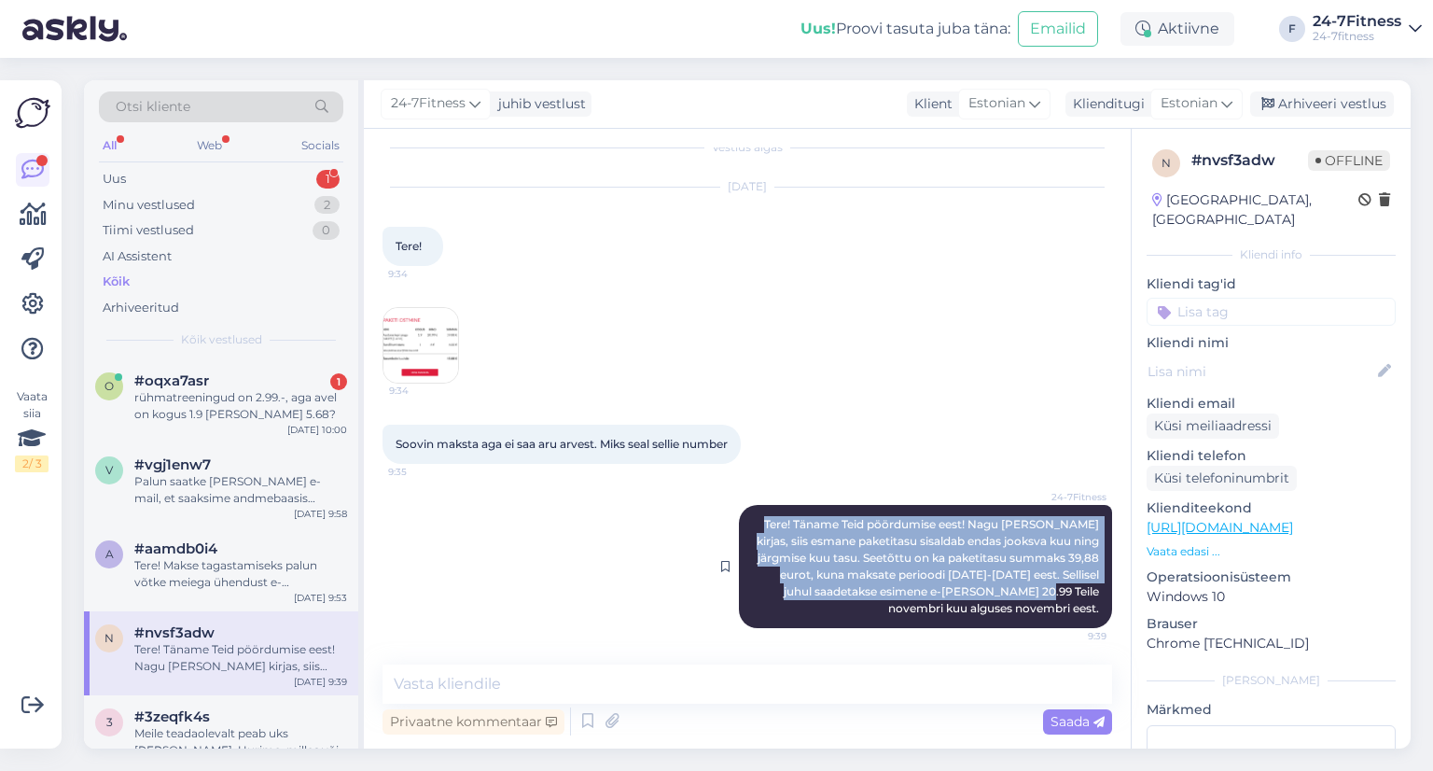
drag, startPoint x: 1001, startPoint y: 592, endPoint x: 724, endPoint y: 525, distance: 285.1
click at [739, 525] on div "24-7Fitness Tere! Täname Teid pöördumise eest! Nagu [PERSON_NAME] kirjas, siis …" at bounding box center [925, 566] width 373 height 123
copy span "Tere! Täname Teid pöördumise eest! Nagu [PERSON_NAME] kirjas, siis esmane paket…"
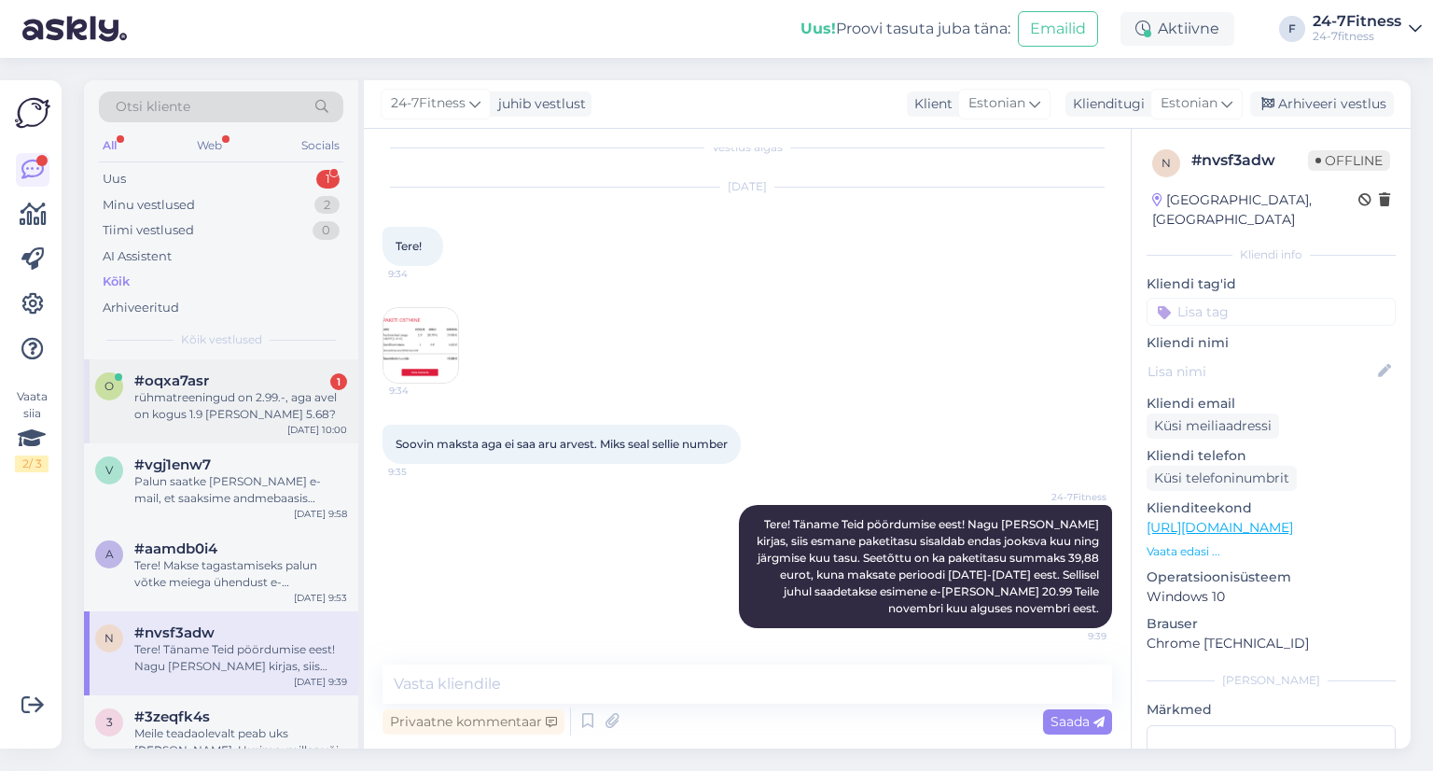
click at [166, 398] on div "rühmatreeningud on 2.99.-, aga avel on kogus 1.9 [PERSON_NAME] 5.68?" at bounding box center [240, 406] width 213 height 34
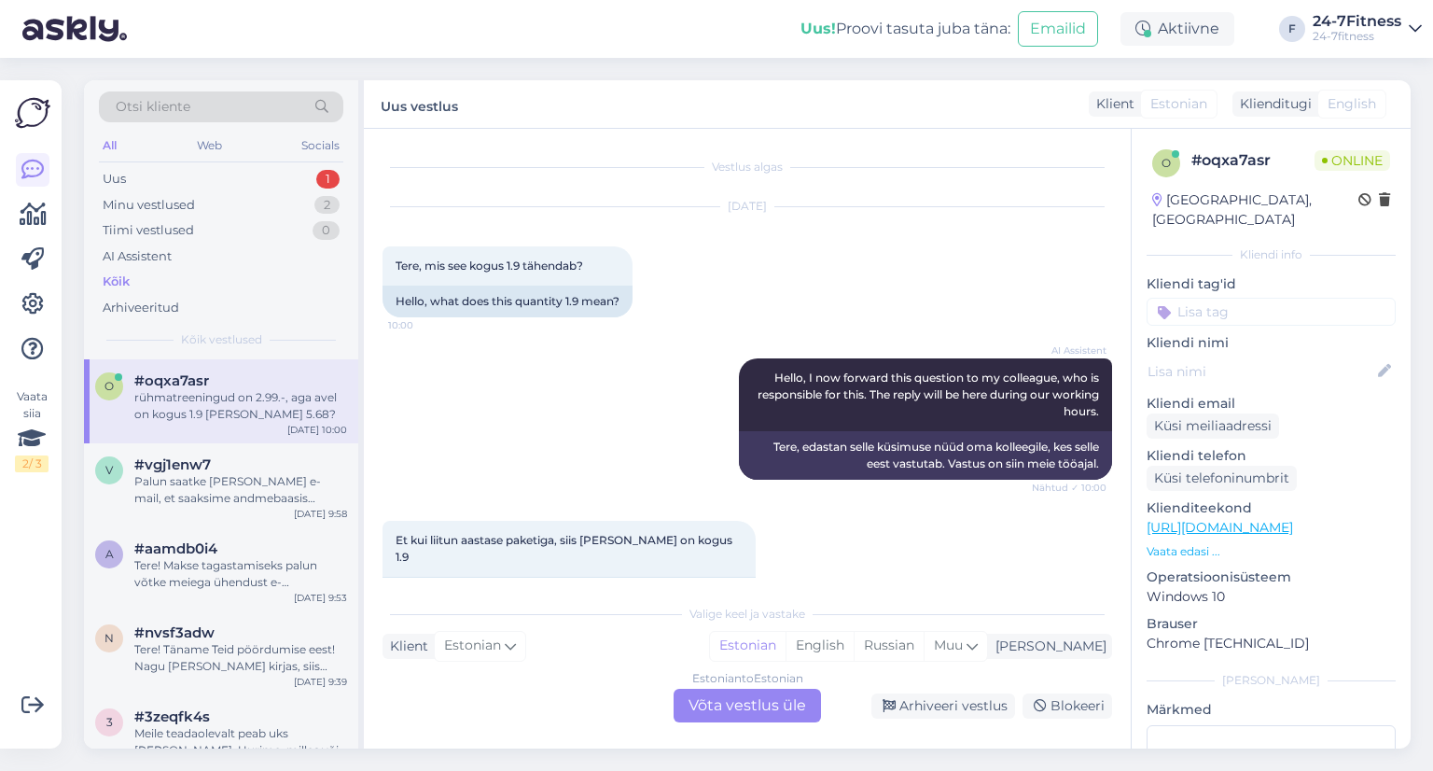
scroll to position [39, 0]
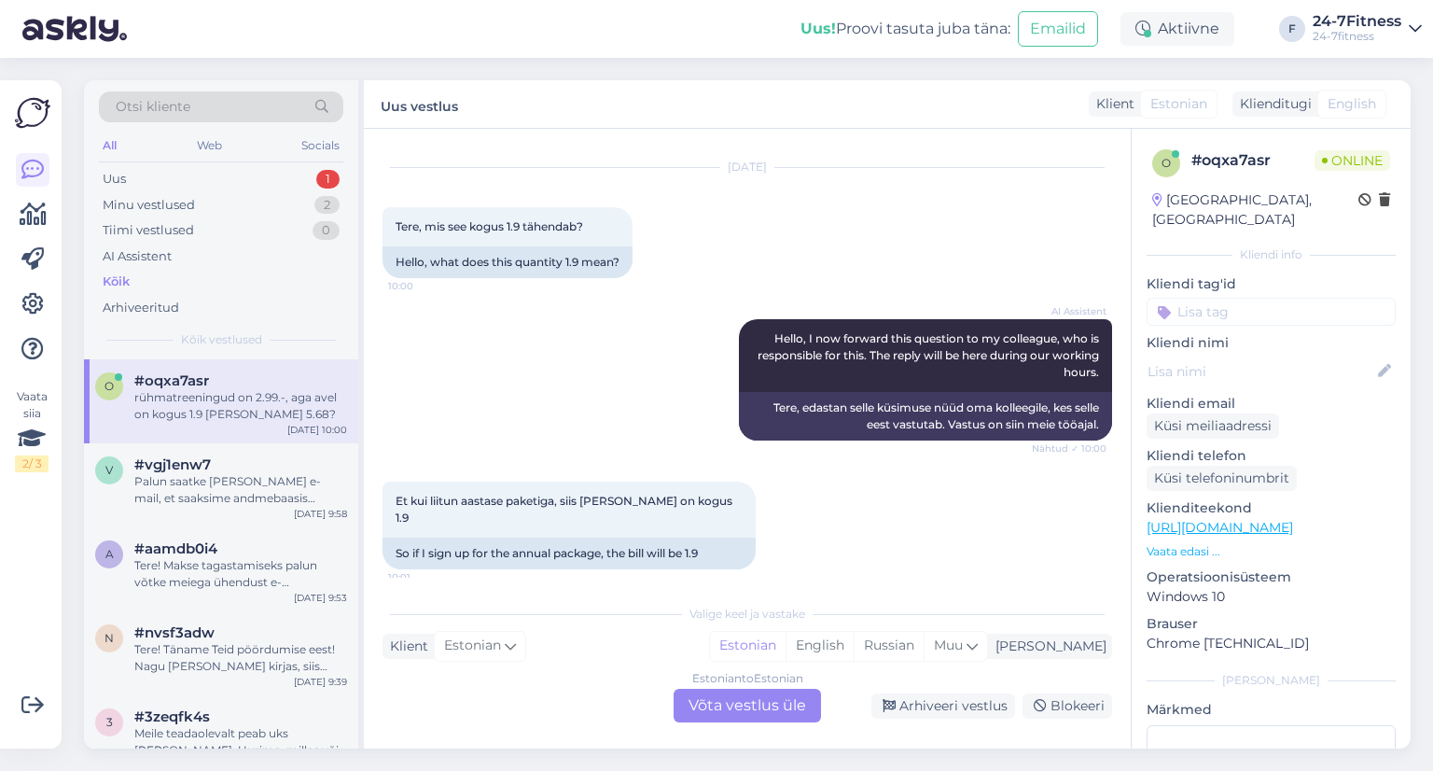
click at [709, 700] on div "Estonian to Estonian Võta vestlus üle" at bounding box center [747, 706] width 147 height 34
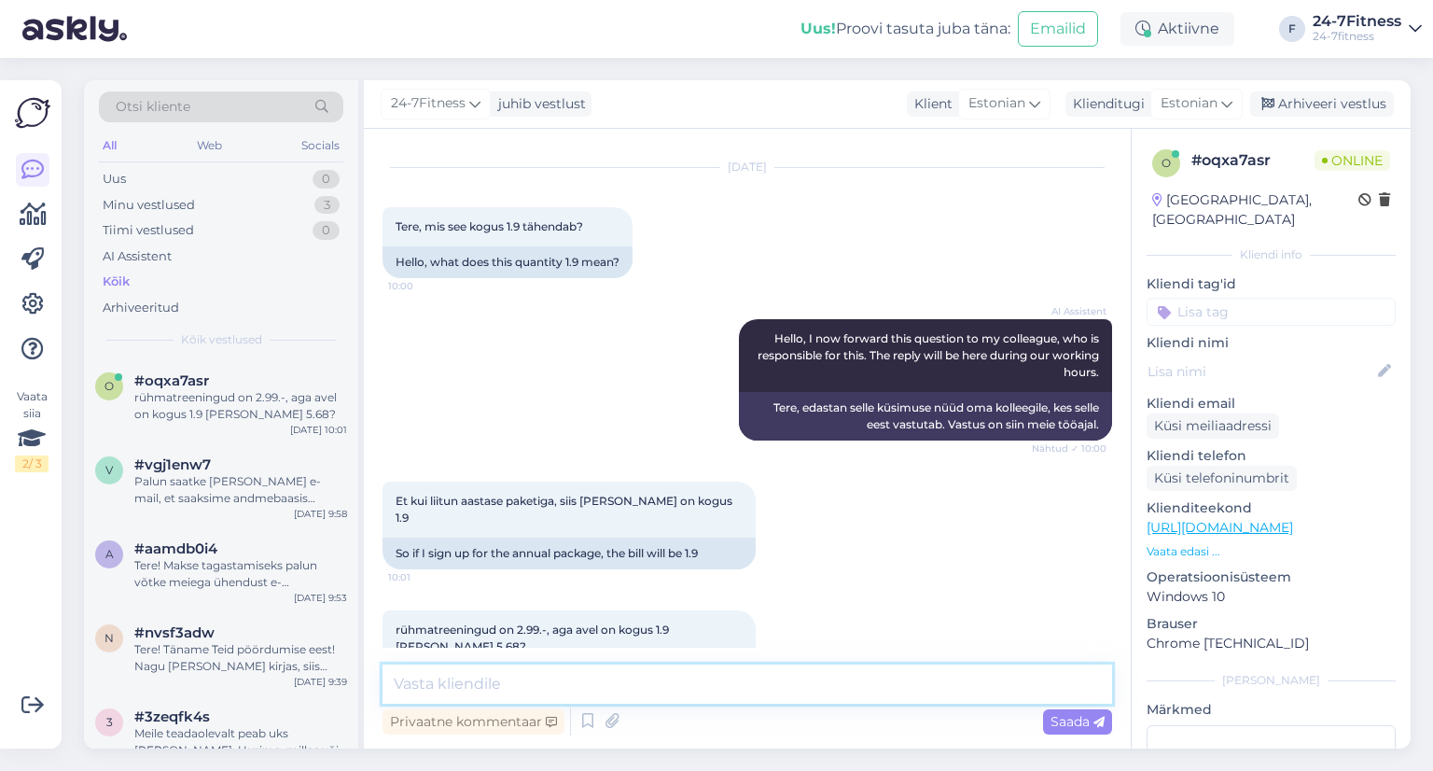
click at [476, 672] on textarea at bounding box center [748, 683] width 730 height 39
paste textarea "Tere! Täname Teid pöördumise eest! Nagu [PERSON_NAME] kirjas, siis esmane paket…"
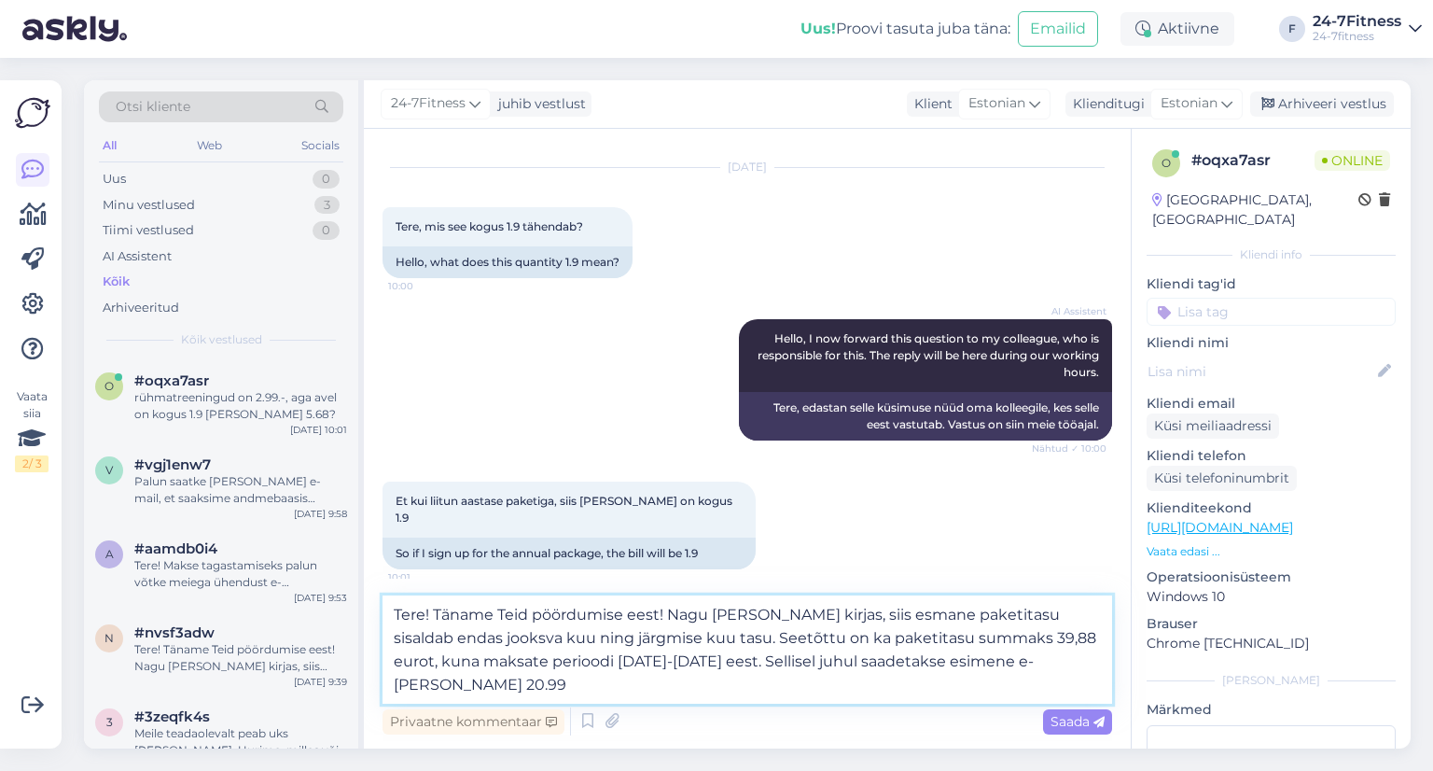
scroll to position [179, 0]
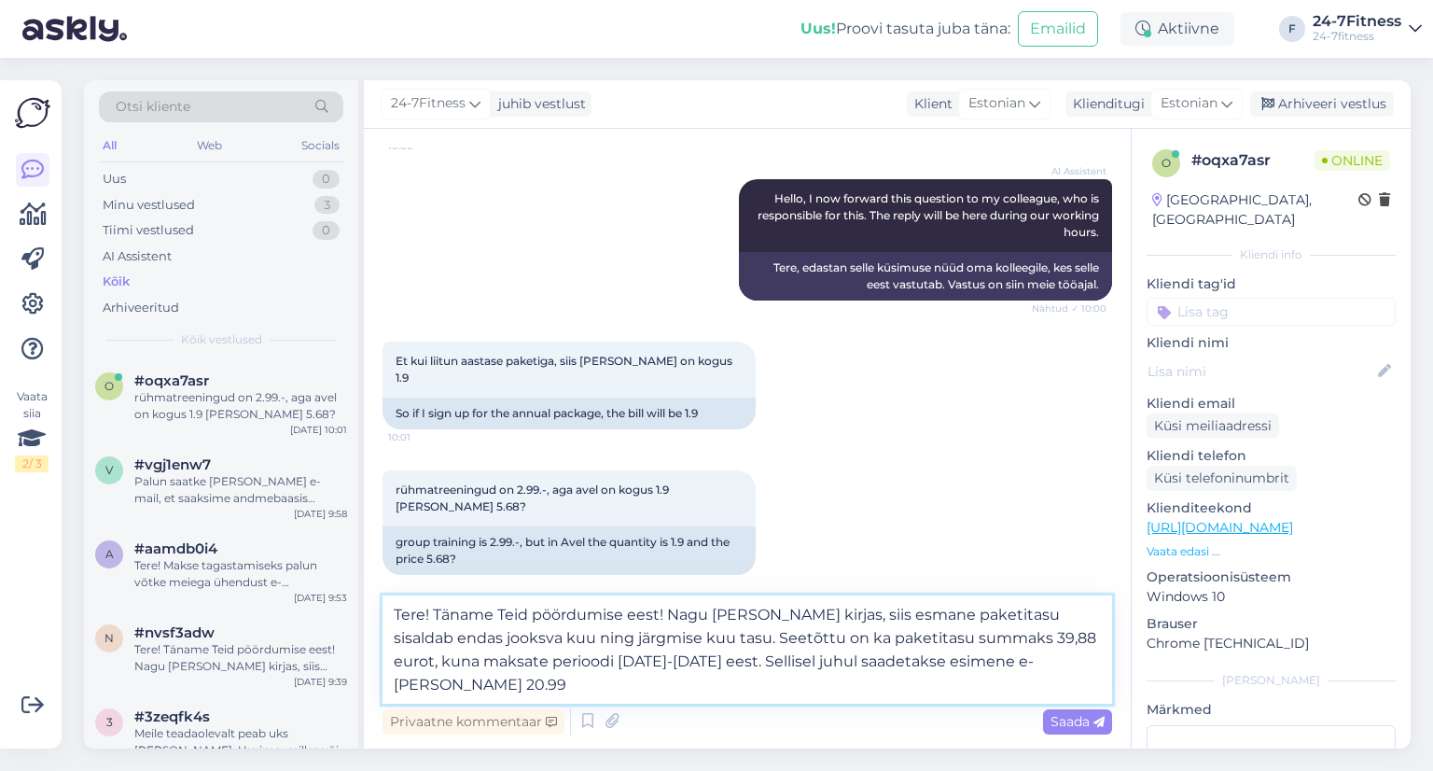
drag, startPoint x: 988, startPoint y: 637, endPoint x: 1006, endPoint y: 684, distance: 49.9
click at [1006, 684] on textarea "Tere! Täname Teid pöördumise eest! Nagu [PERSON_NAME] kirjas, siis esmane paket…" at bounding box center [748, 649] width 730 height 108
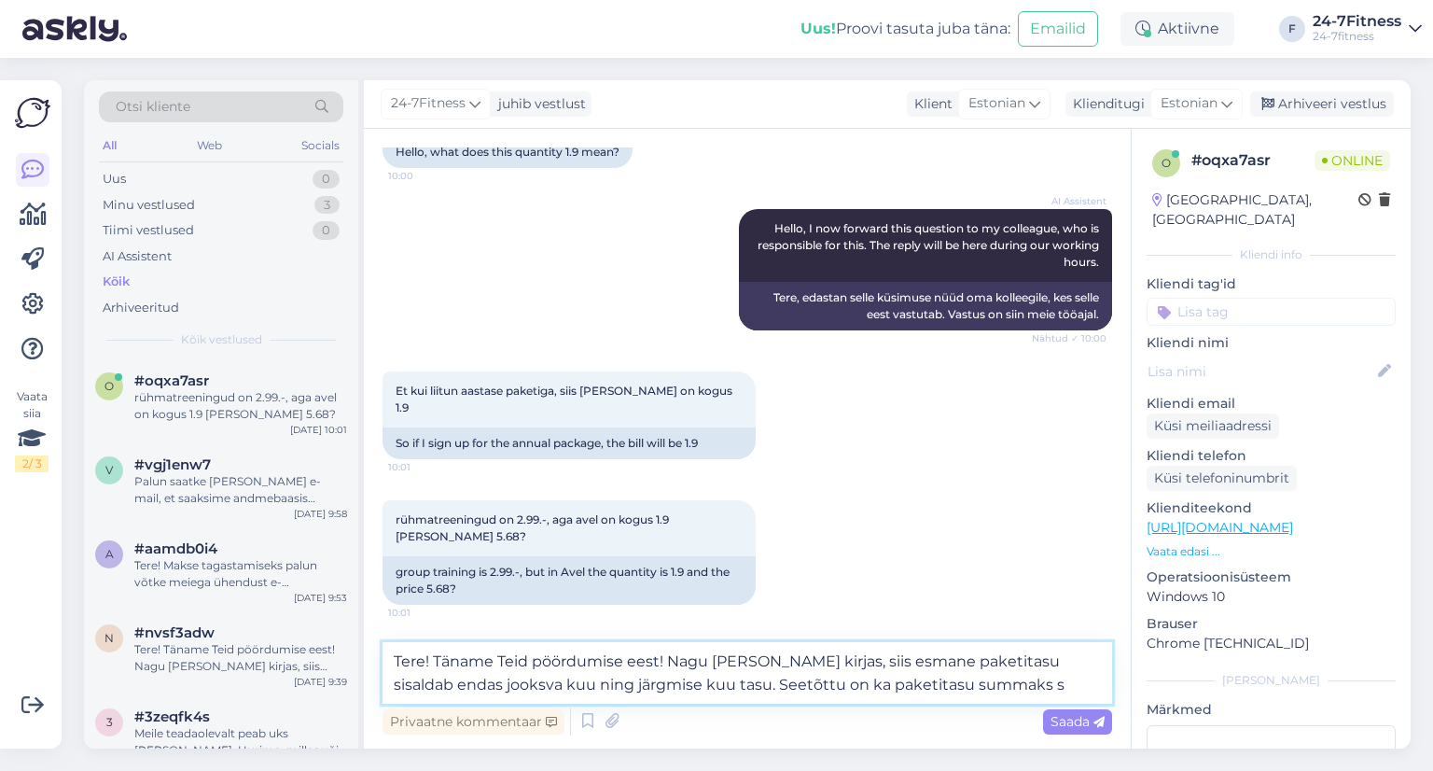
scroll to position [132, 0]
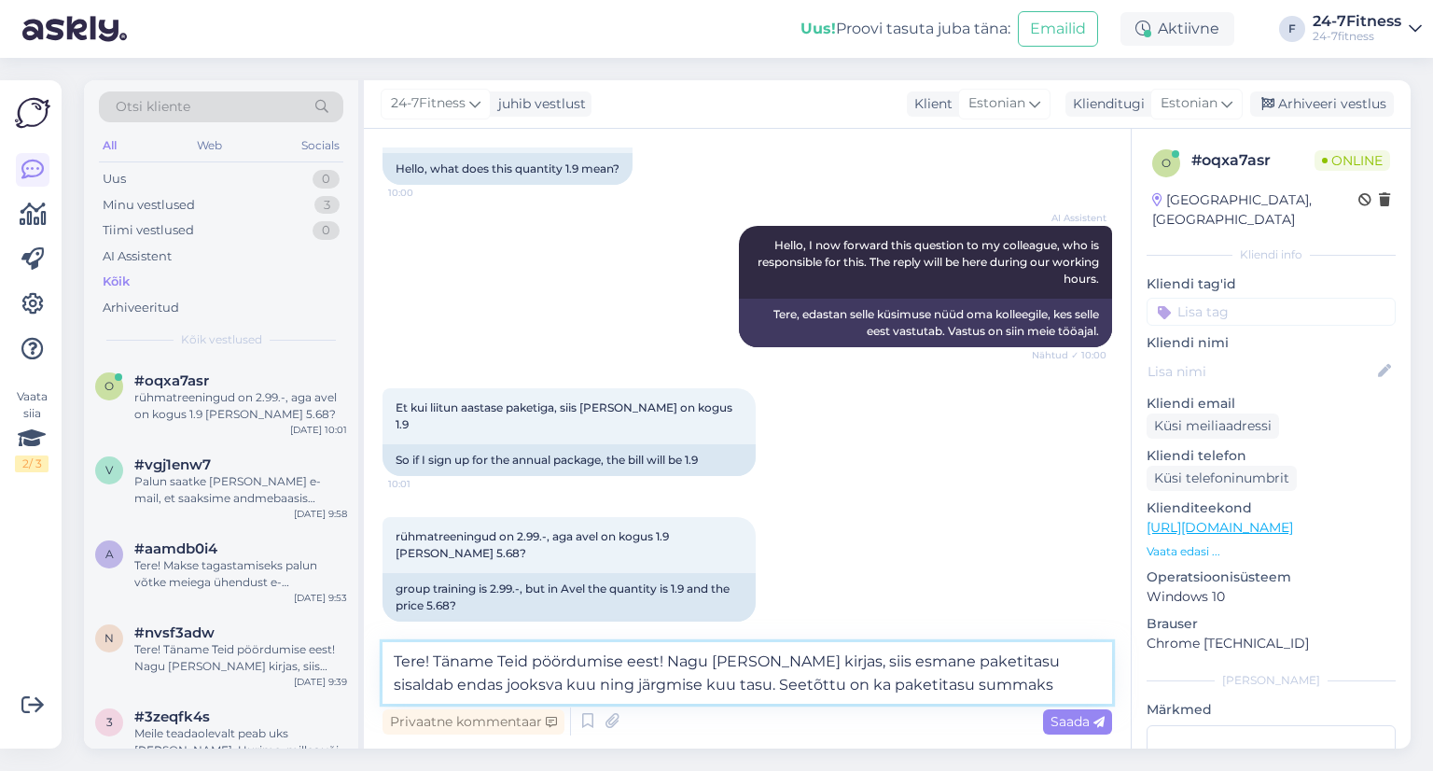
drag, startPoint x: 1041, startPoint y: 682, endPoint x: 983, endPoint y: 691, distance: 58.6
click at [983, 691] on textarea "Tere! Täname Teid pöördumise eest! Nagu [PERSON_NAME] kirjas, siis esmane paket…" at bounding box center [748, 673] width 730 height 62
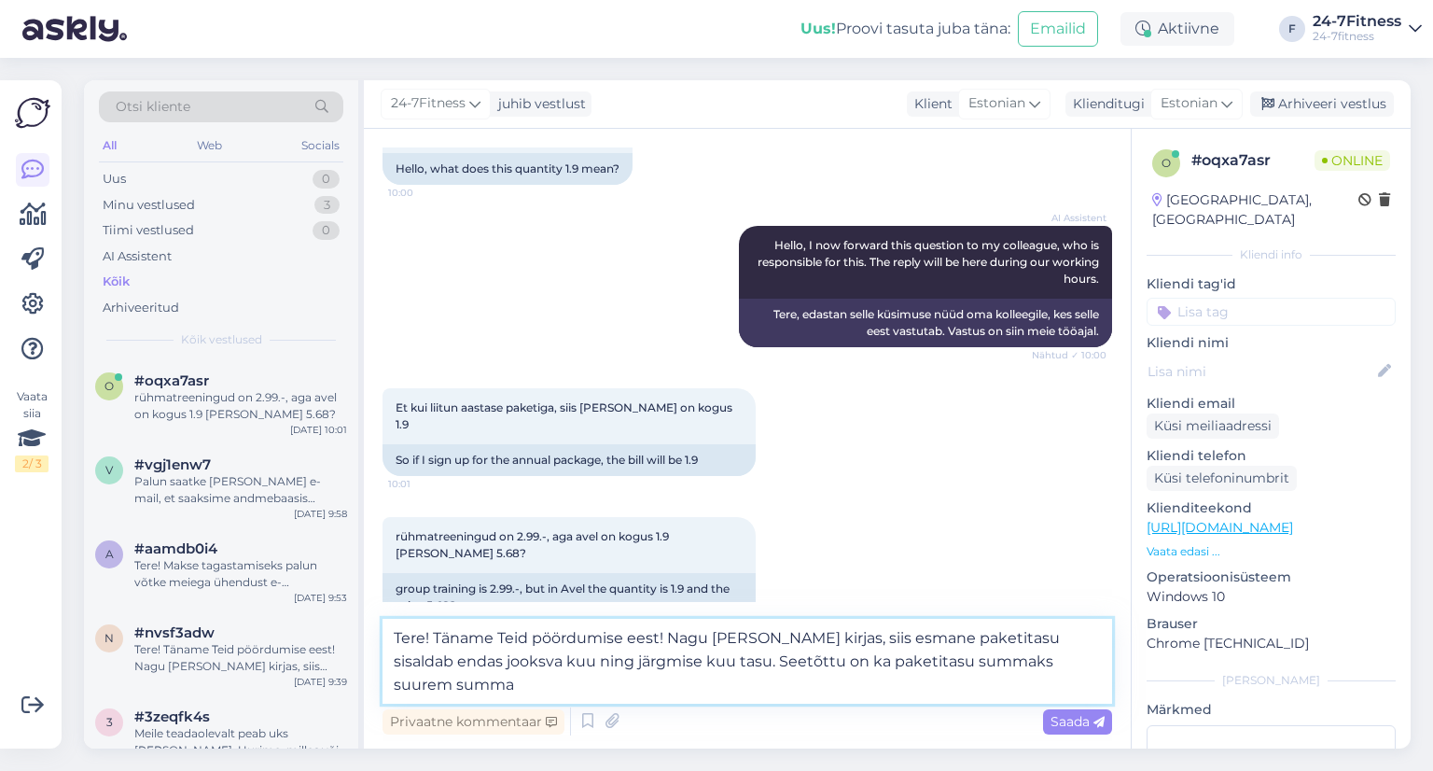
scroll to position [157, 0]
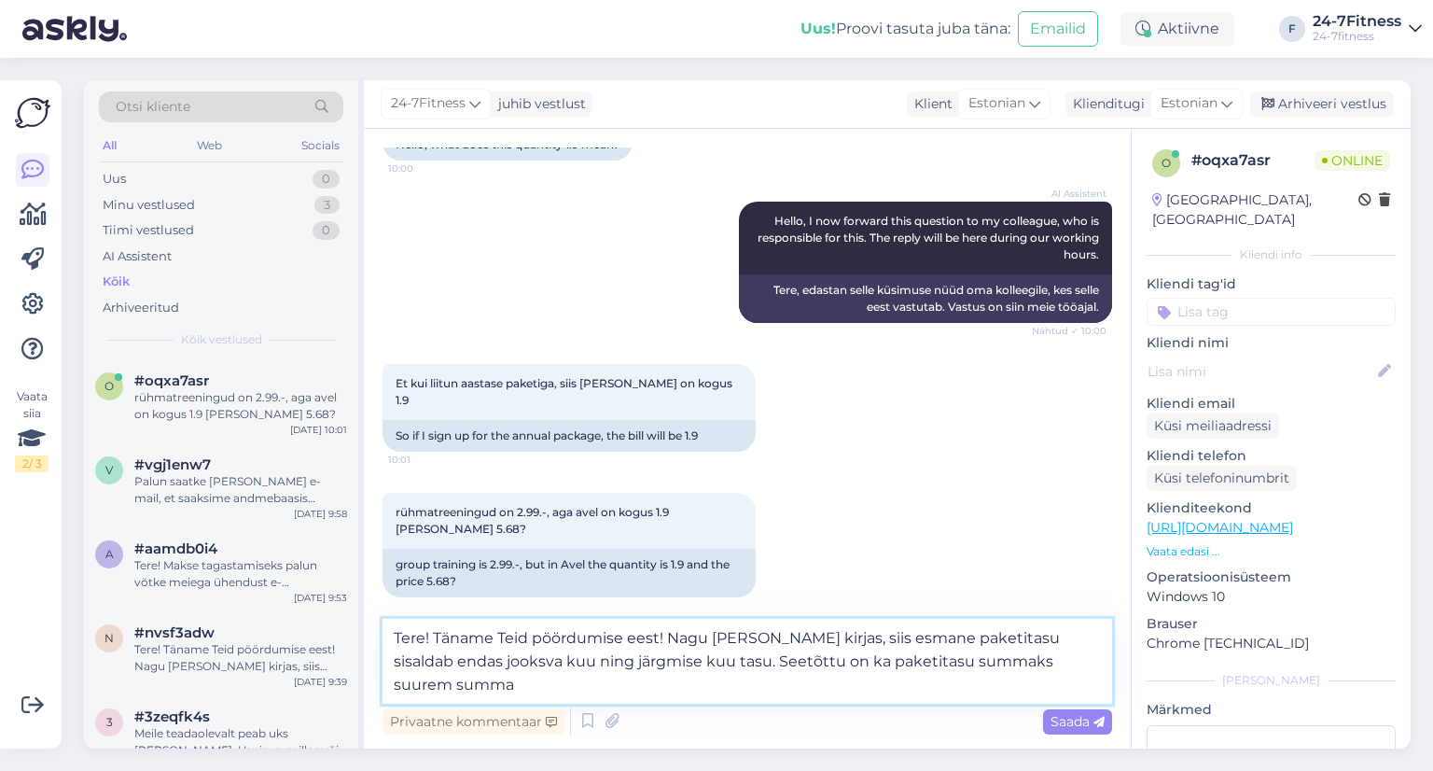
type textarea "Tere! Täname Teid pöördumise eest! Nagu [PERSON_NAME] kirjas, siis esmane paket…"
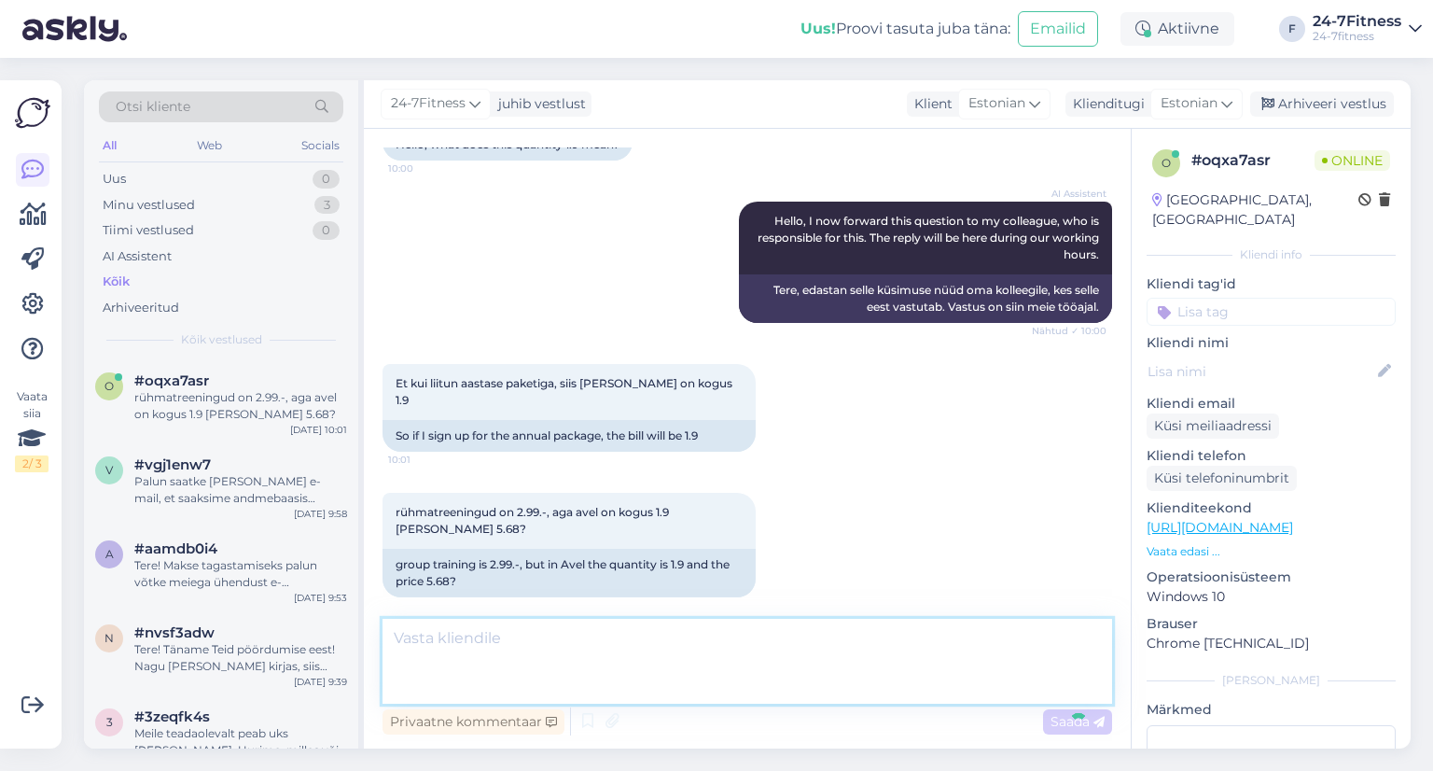
scroll to position [241, 0]
